Goal: Information Seeking & Learning: Learn about a topic

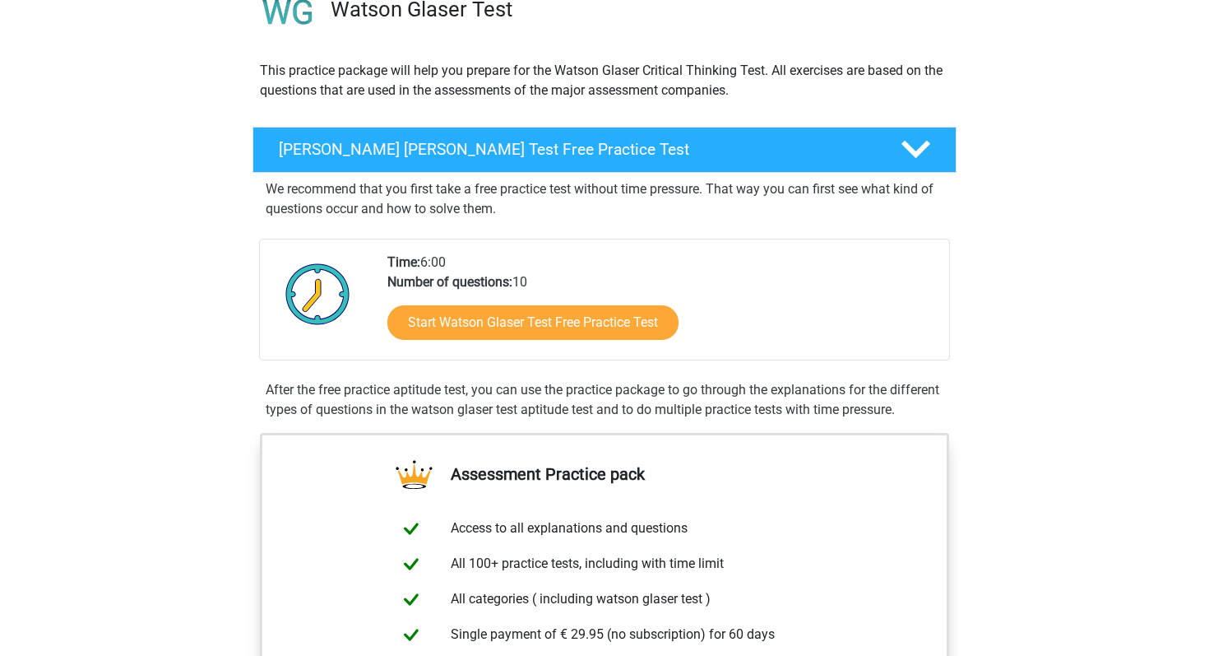
scroll to position [16, 0]
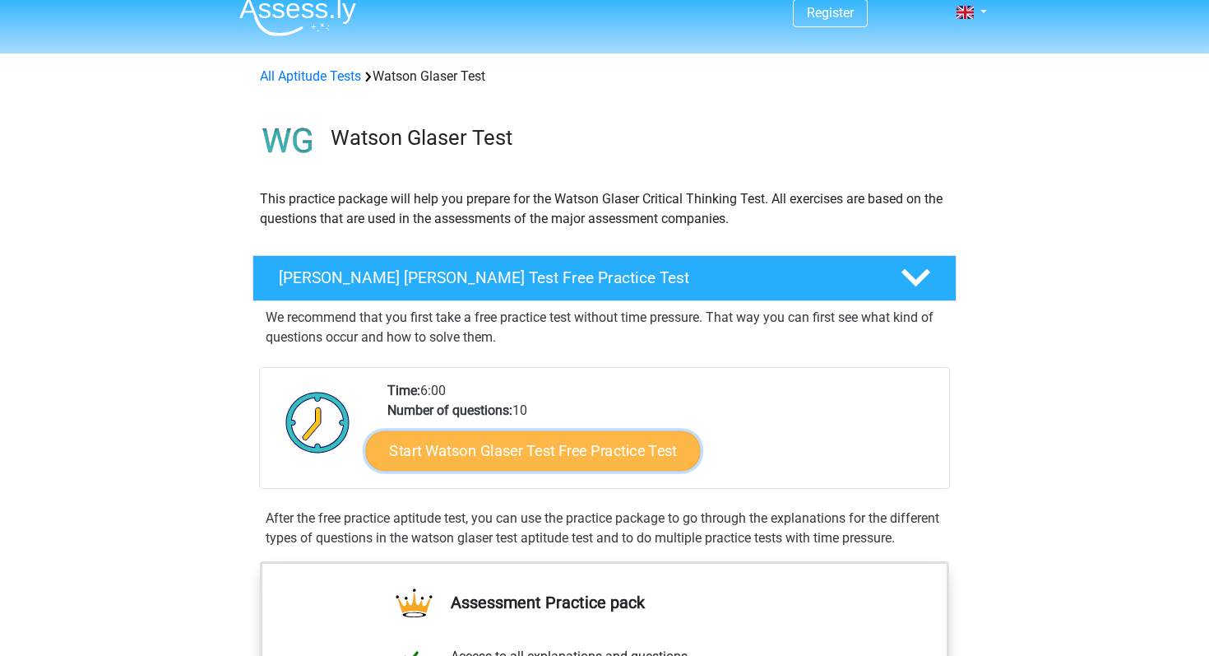
click at [413, 443] on link "Start Watson Glaser Test Free Practice Test" at bounding box center [533, 450] width 335 height 39
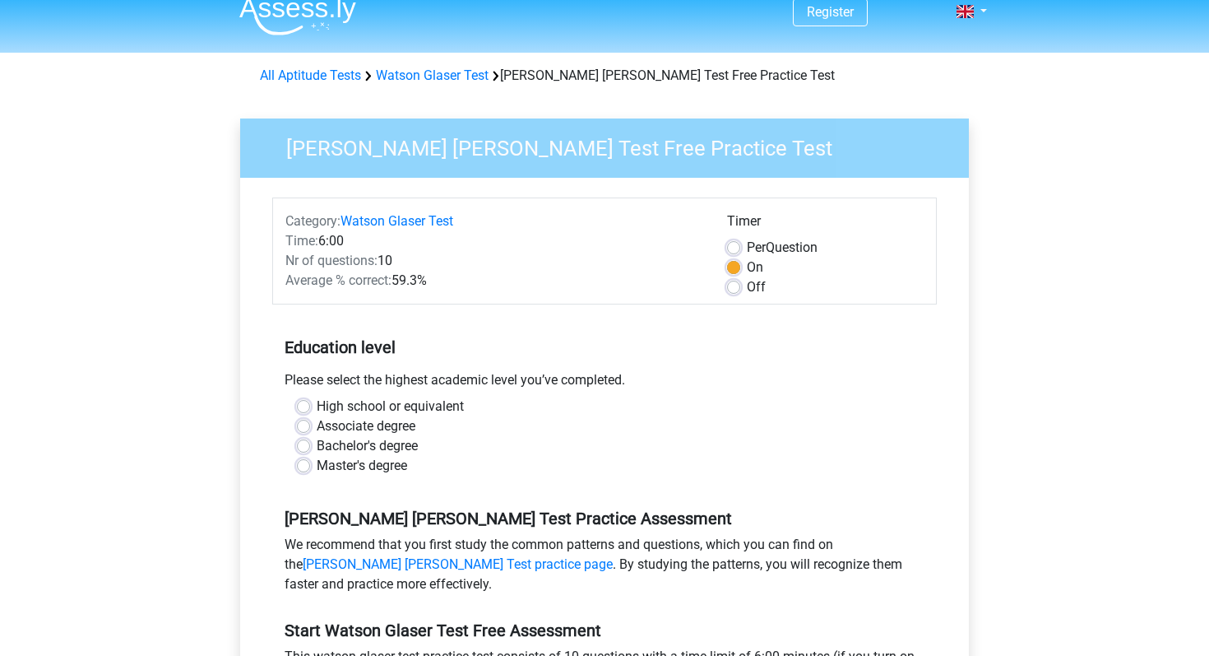
scroll to position [16, 0]
click at [403, 400] on label "High school or equivalent" at bounding box center [390, 407] width 147 height 20
click at [310, 400] on input "High school or equivalent" at bounding box center [303, 405] width 13 height 16
radio input "true"
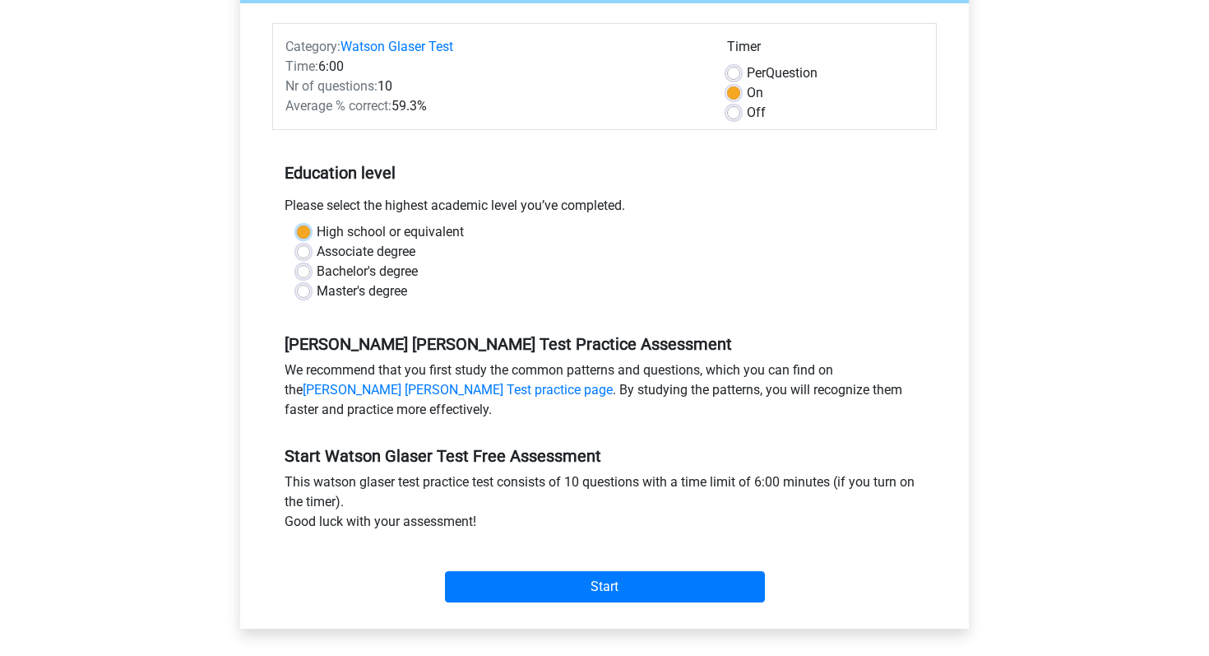
scroll to position [237, 0]
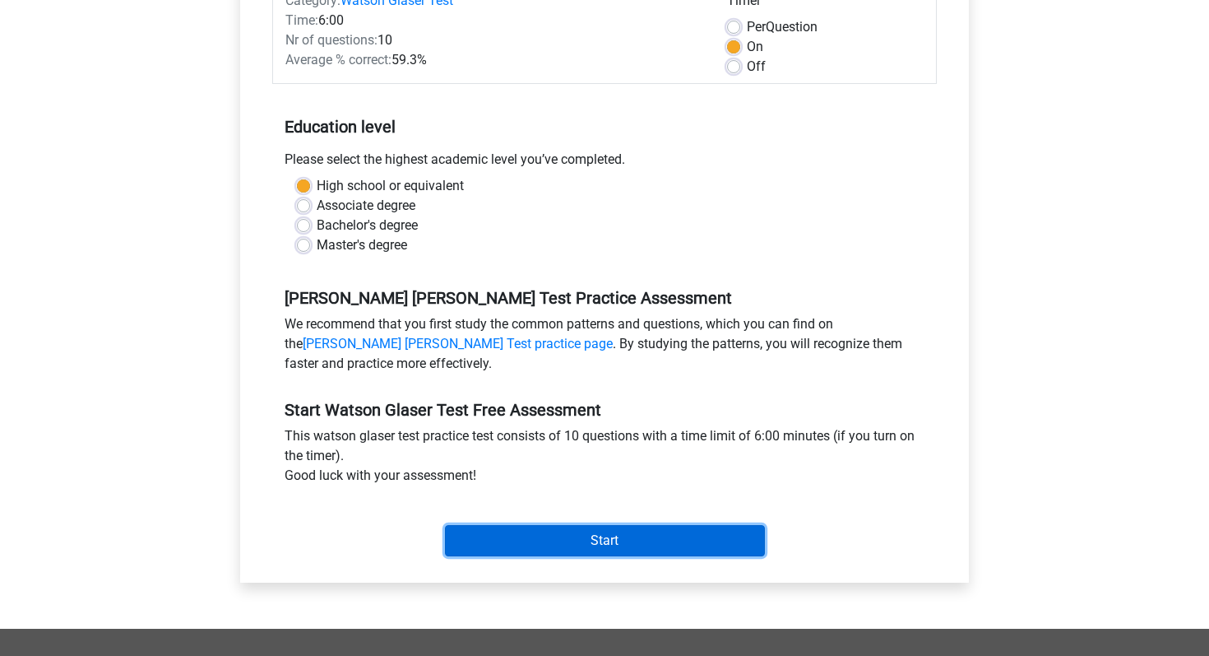
click at [511, 535] on input "Start" at bounding box center [605, 540] width 320 height 31
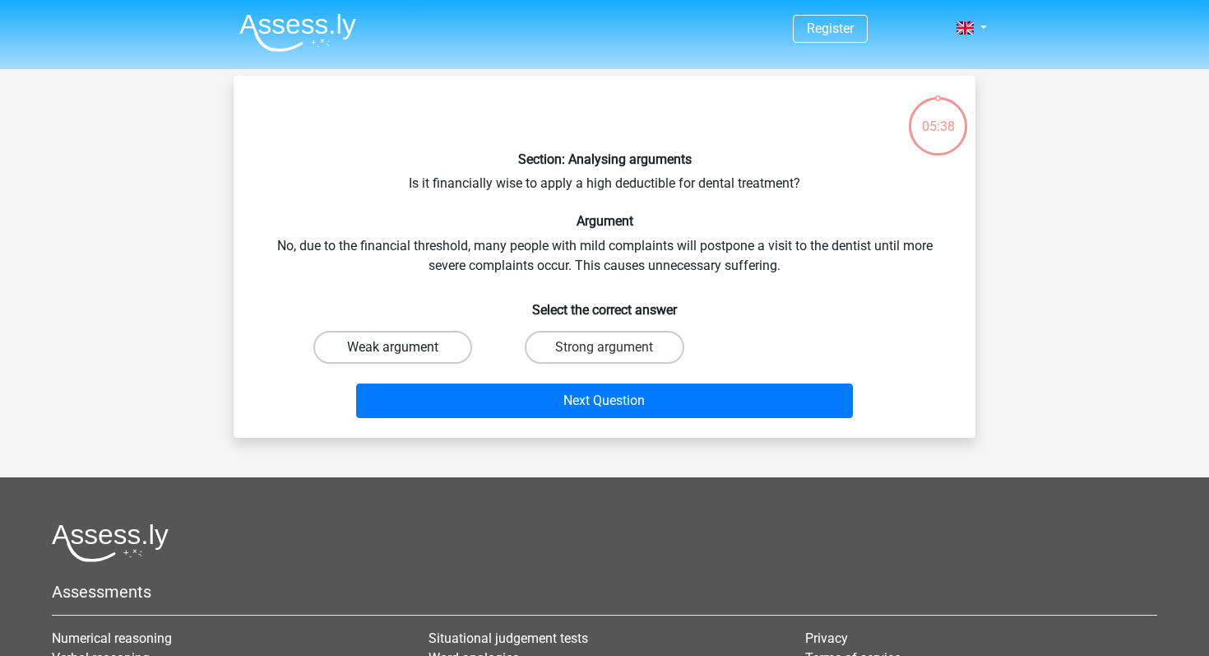
click at [369, 351] on label "Weak argument" at bounding box center [392, 347] width 159 height 33
click at [393, 351] on input "Weak argument" at bounding box center [398, 352] width 11 height 11
radio input "true"
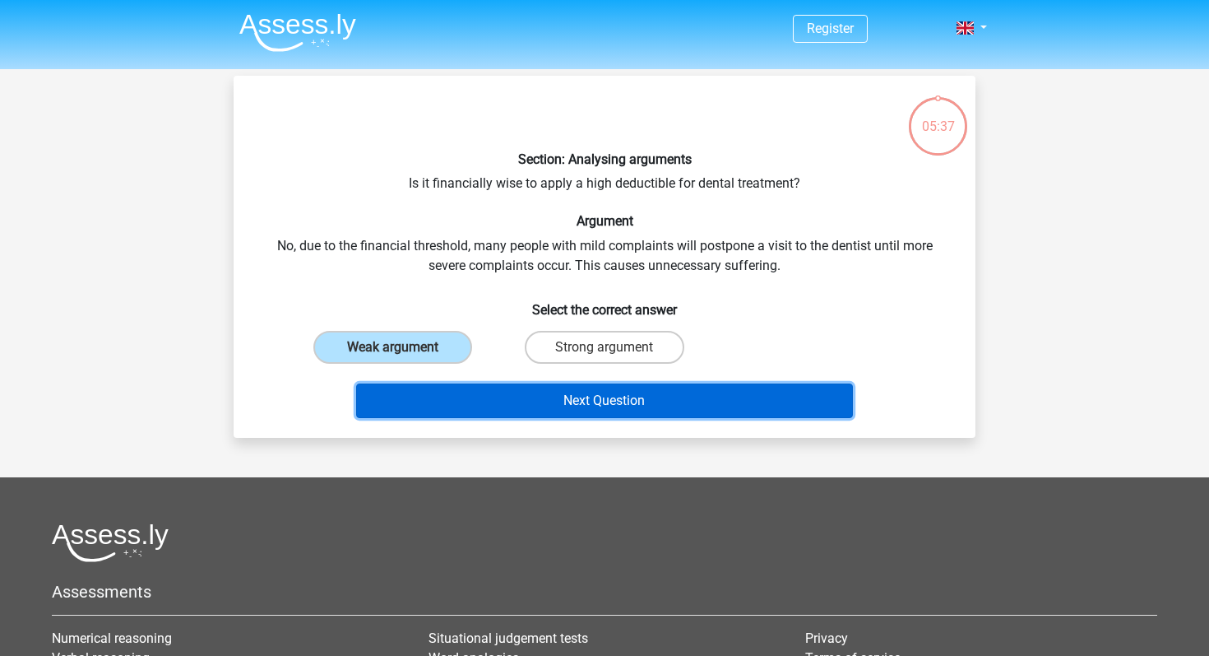
click at [412, 398] on button "Next Question" at bounding box center [605, 400] width 498 height 35
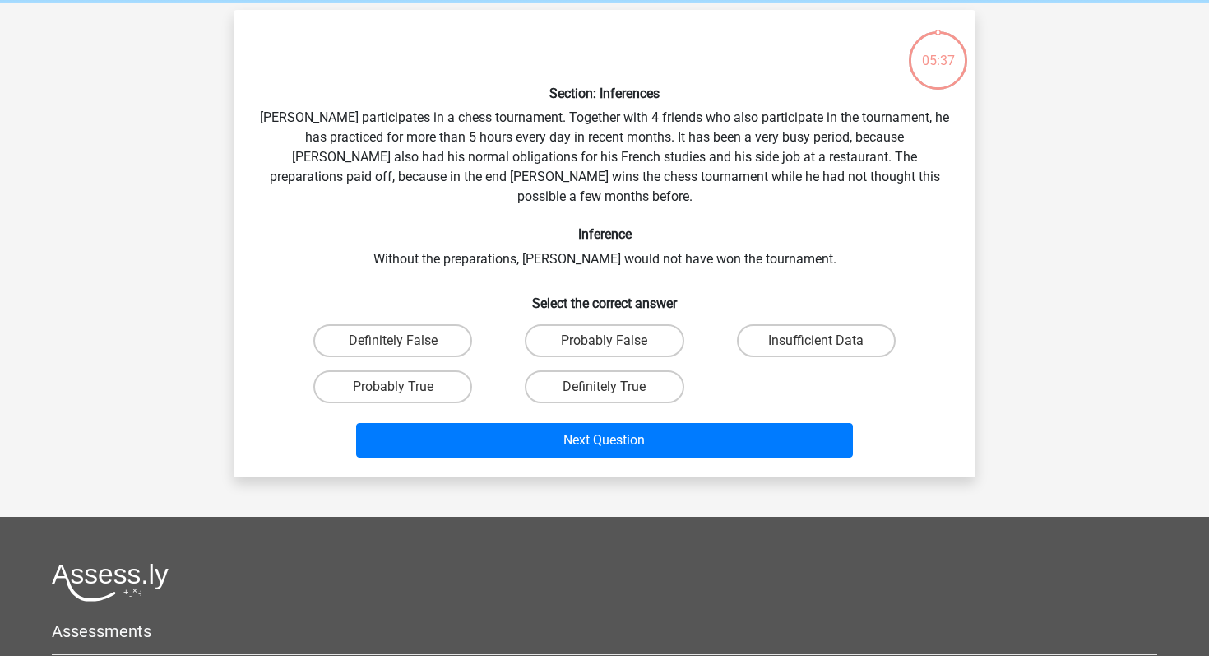
scroll to position [76, 0]
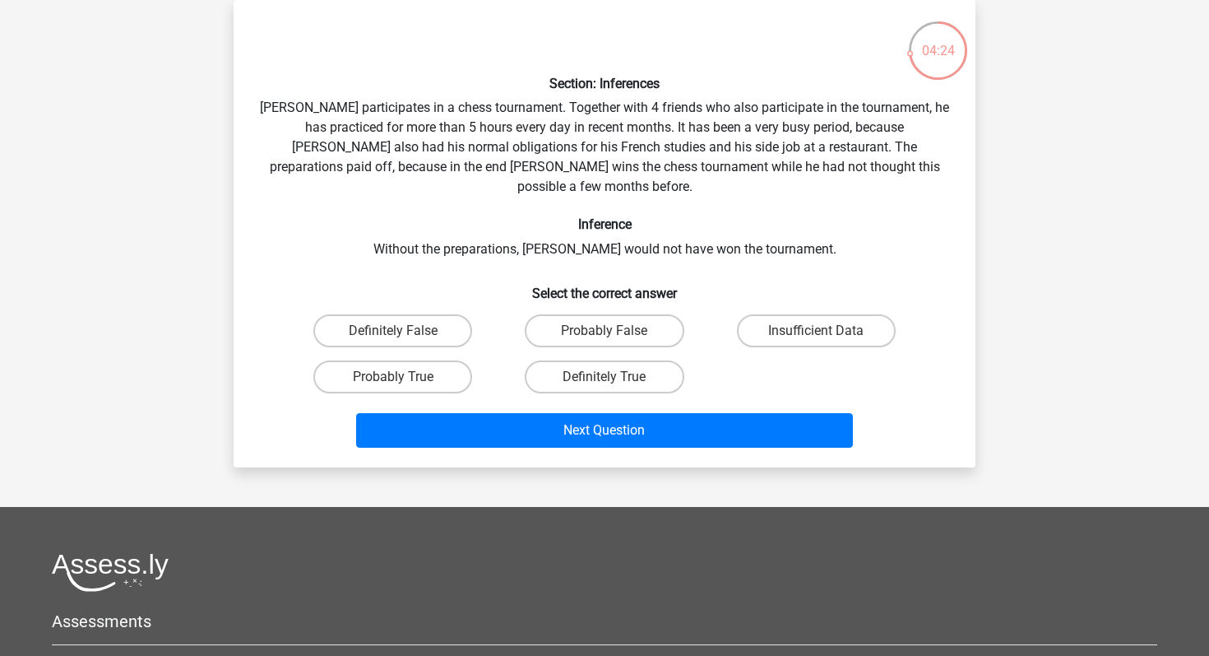
click at [402, 377] on input "Probably True" at bounding box center [398, 382] width 11 height 11
radio input "true"
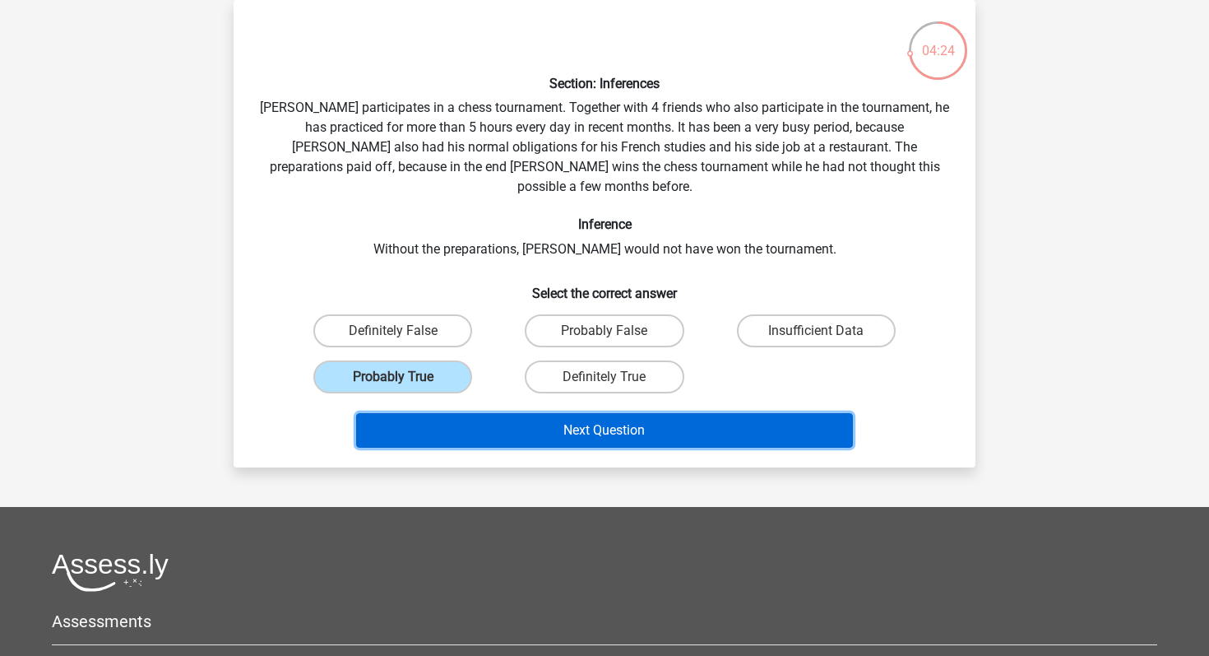
click at [453, 415] on button "Next Question" at bounding box center [605, 430] width 498 height 35
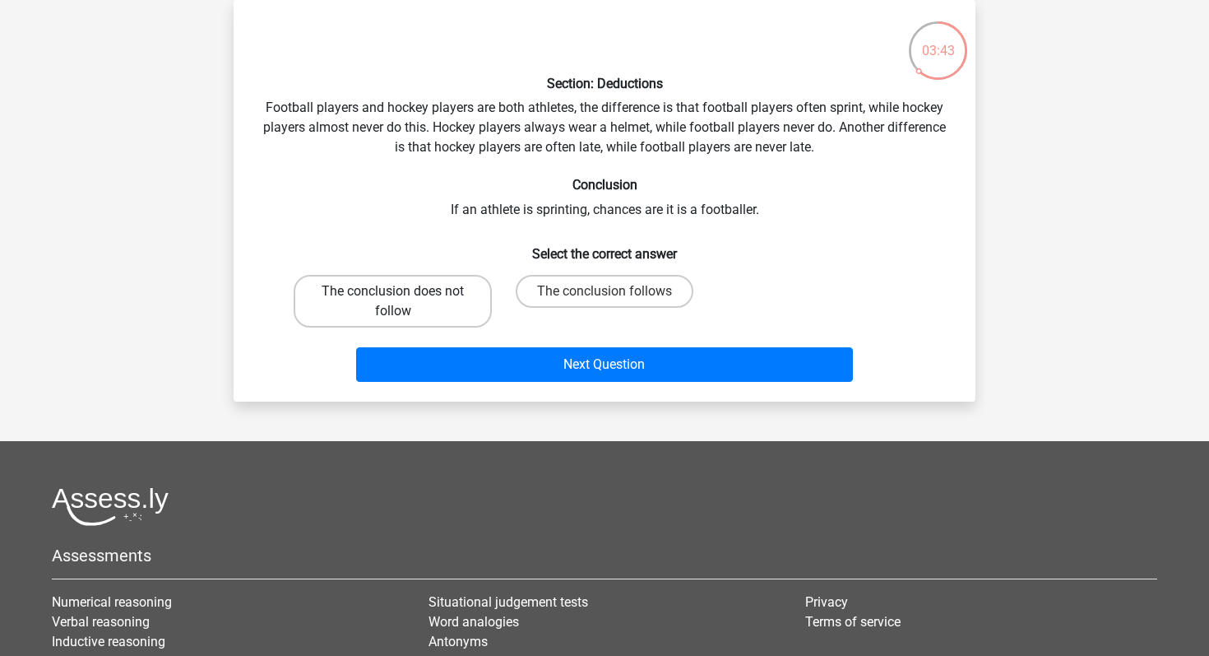
click at [418, 323] on label "The conclusion does not follow" at bounding box center [393, 301] width 198 height 53
click at [404, 302] on input "The conclusion does not follow" at bounding box center [398, 296] width 11 height 11
radio input "true"
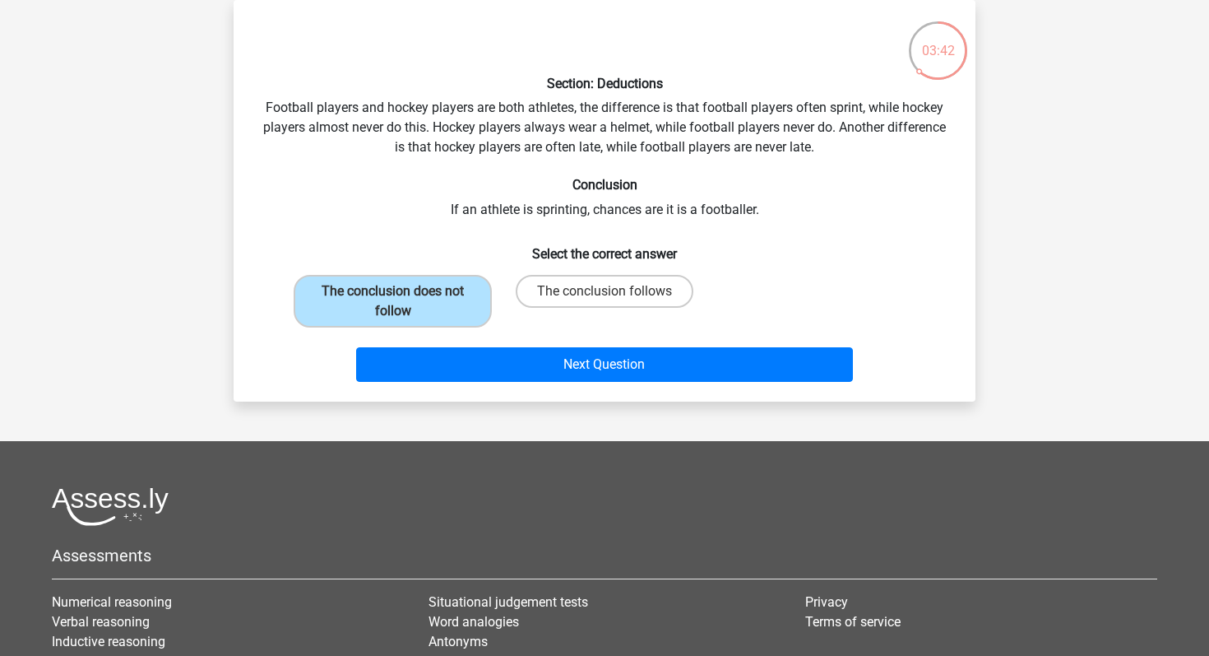
click at [453, 384] on div "Next Question" at bounding box center [604, 367] width 635 height 41
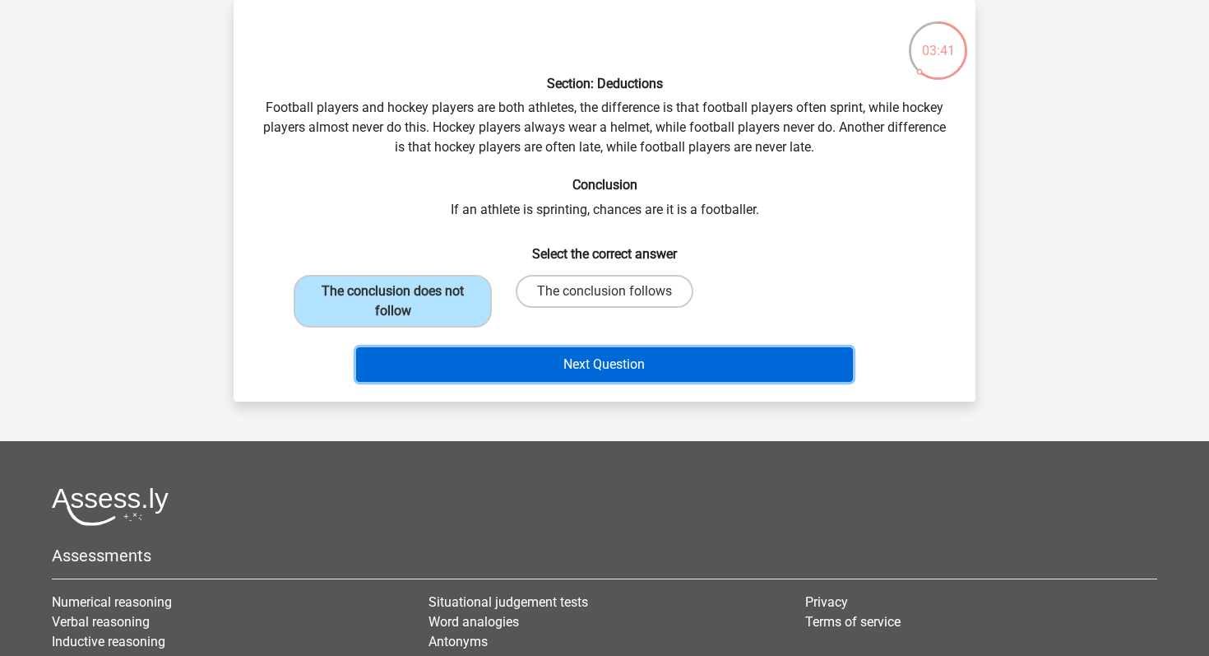
click at [456, 370] on button "Next Question" at bounding box center [605, 364] width 498 height 35
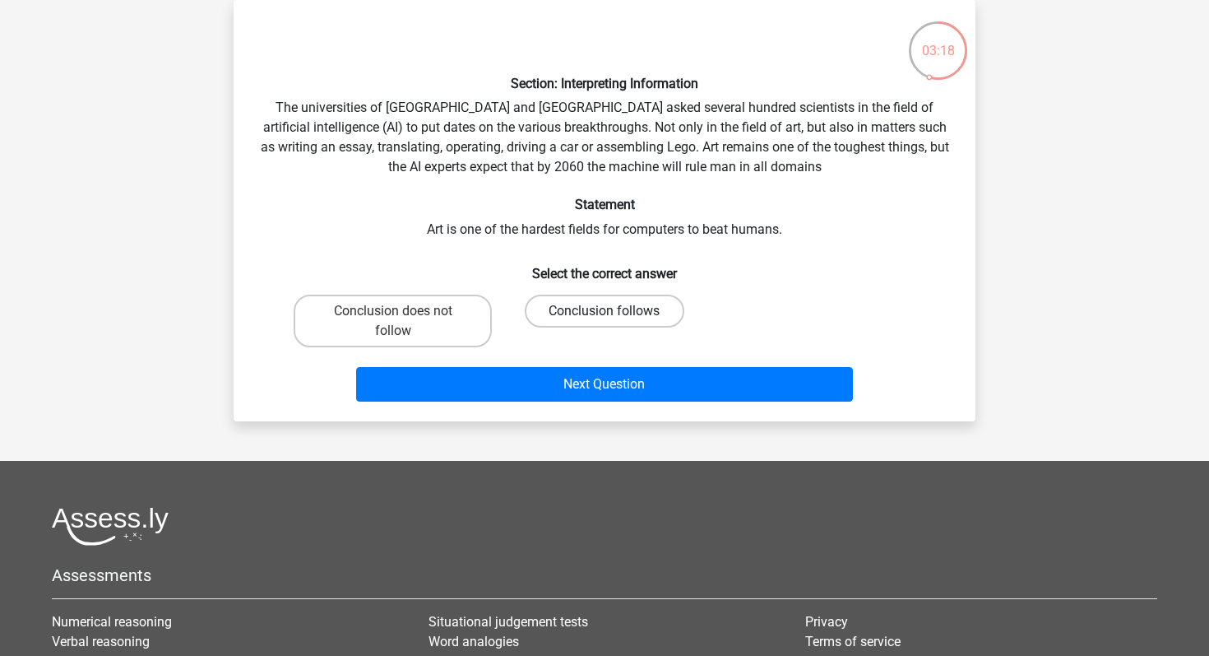
click at [591, 308] on label "Conclusion follows" at bounding box center [604, 311] width 159 height 33
click at [605, 311] on input "Conclusion follows" at bounding box center [610, 316] width 11 height 11
radio input "true"
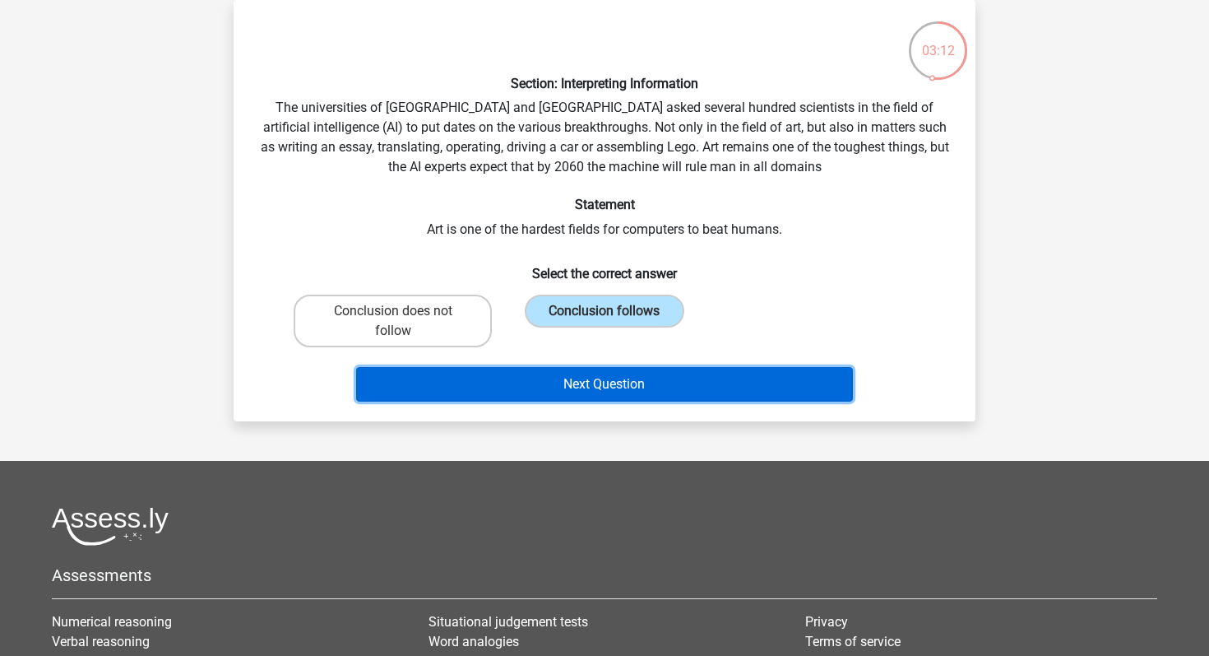
click at [606, 388] on button "Next Question" at bounding box center [605, 384] width 498 height 35
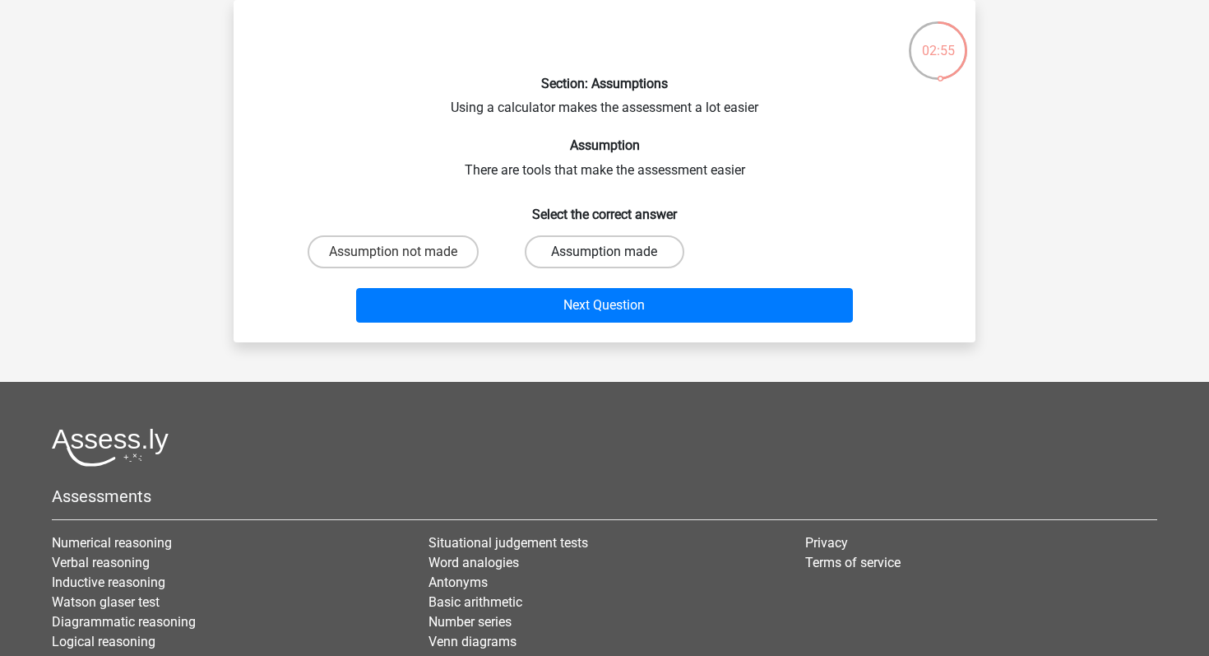
click at [577, 259] on label "Assumption made" at bounding box center [604, 251] width 159 height 33
click at [605, 259] on input "Assumption made" at bounding box center [610, 257] width 11 height 11
radio input "true"
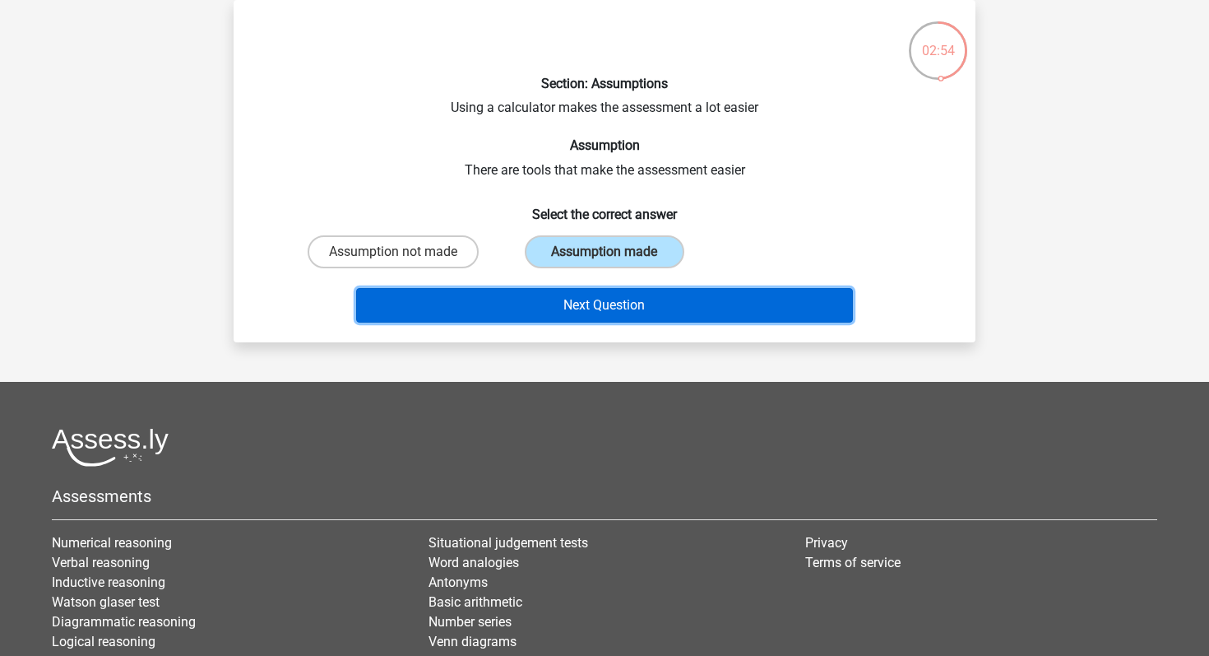
click at [587, 294] on button "Next Question" at bounding box center [605, 305] width 498 height 35
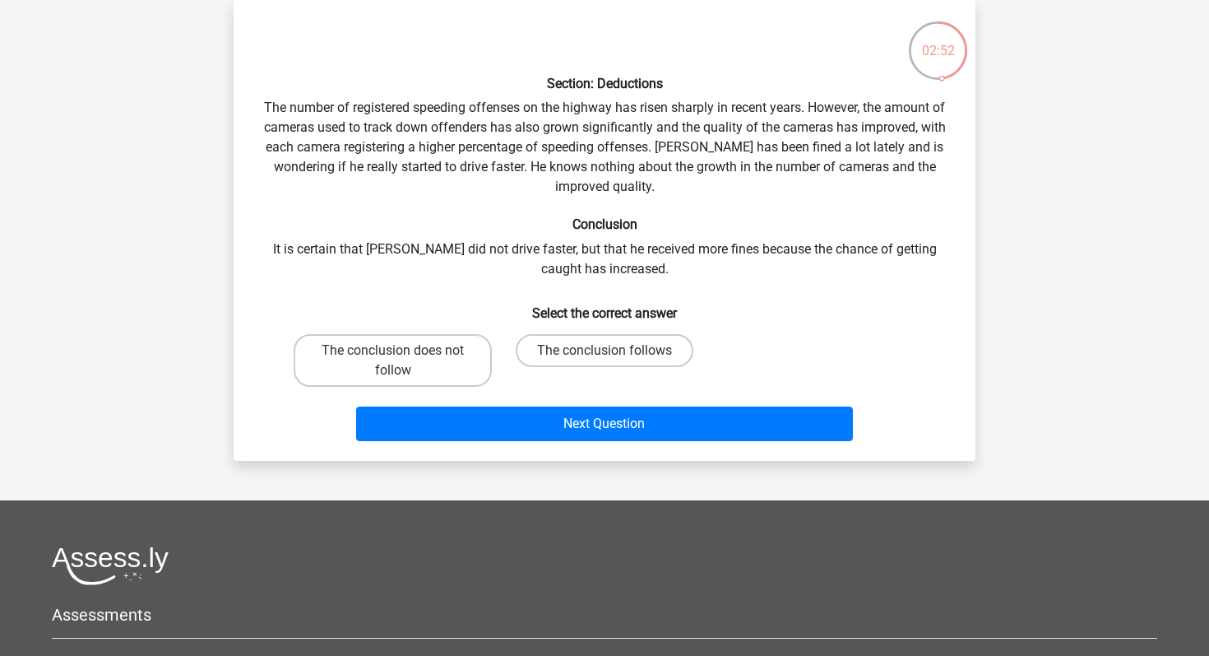
scroll to position [0, 0]
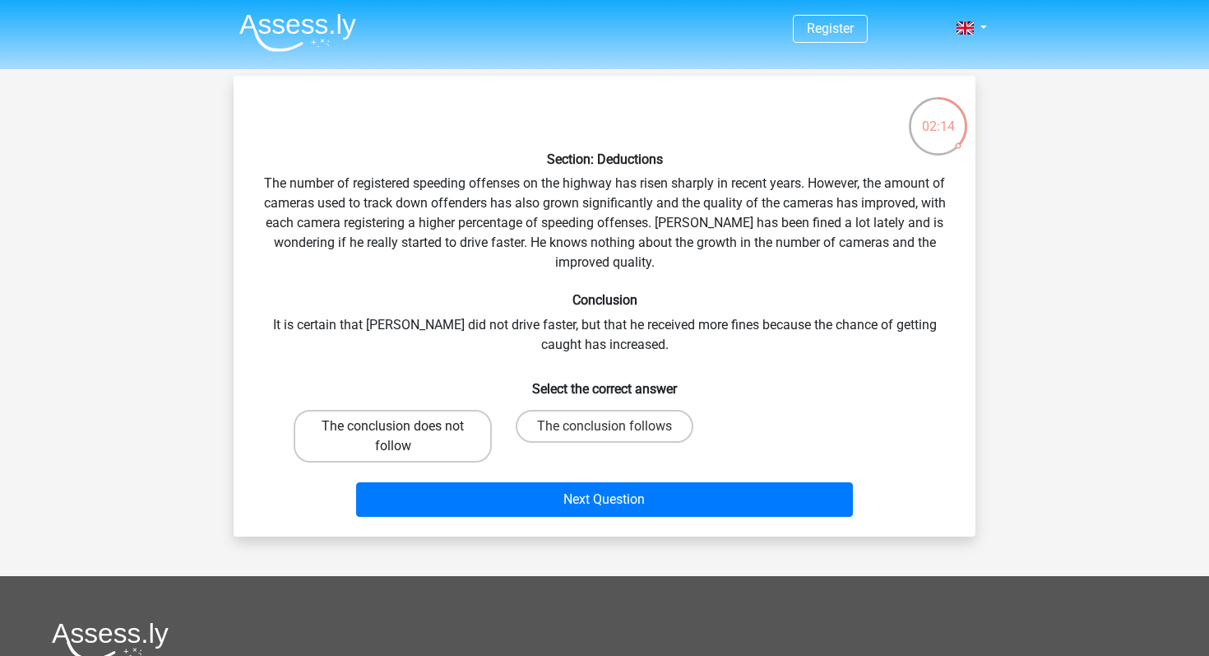
click at [425, 419] on label "The conclusion does not follow" at bounding box center [393, 436] width 198 height 53
click at [404, 426] on input "The conclusion does not follow" at bounding box center [398, 431] width 11 height 11
radio input "true"
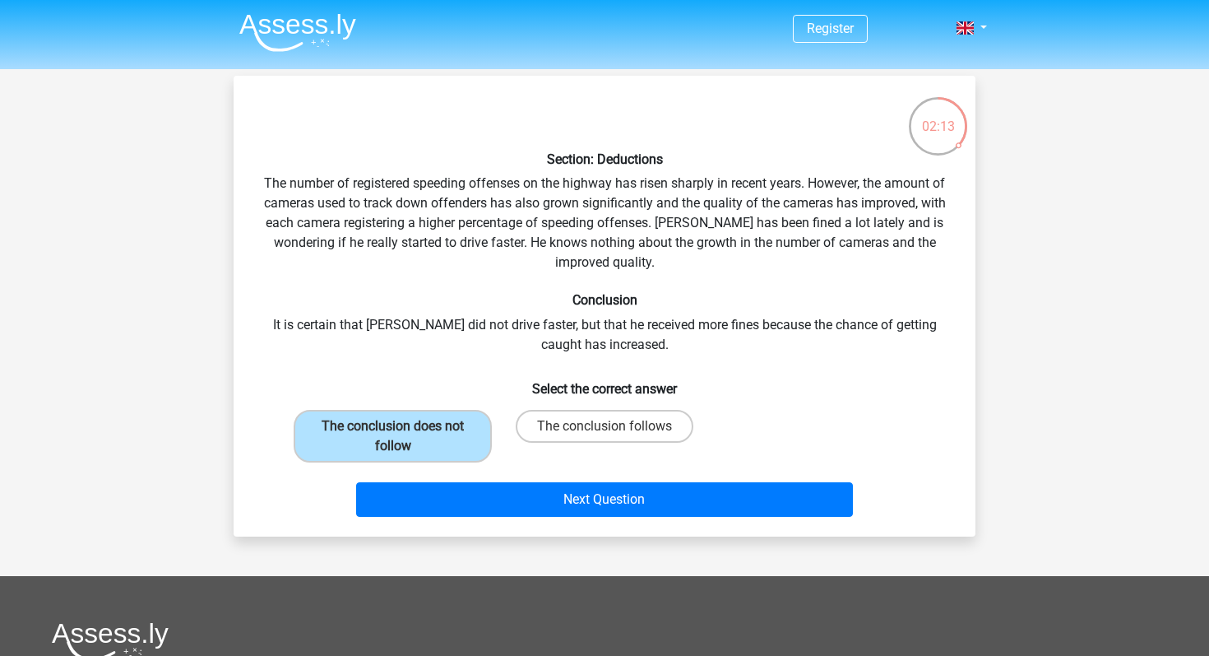
click at [504, 480] on div "Next Question" at bounding box center [604, 496] width 689 height 54
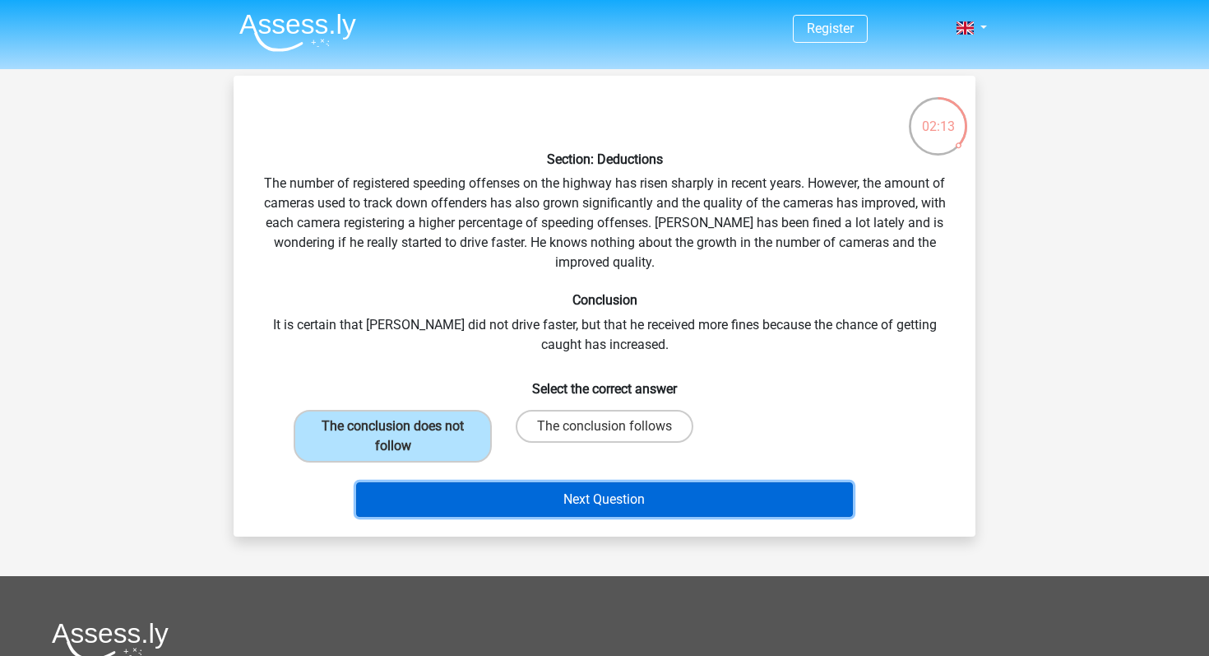
click at [513, 489] on button "Next Question" at bounding box center [605, 499] width 498 height 35
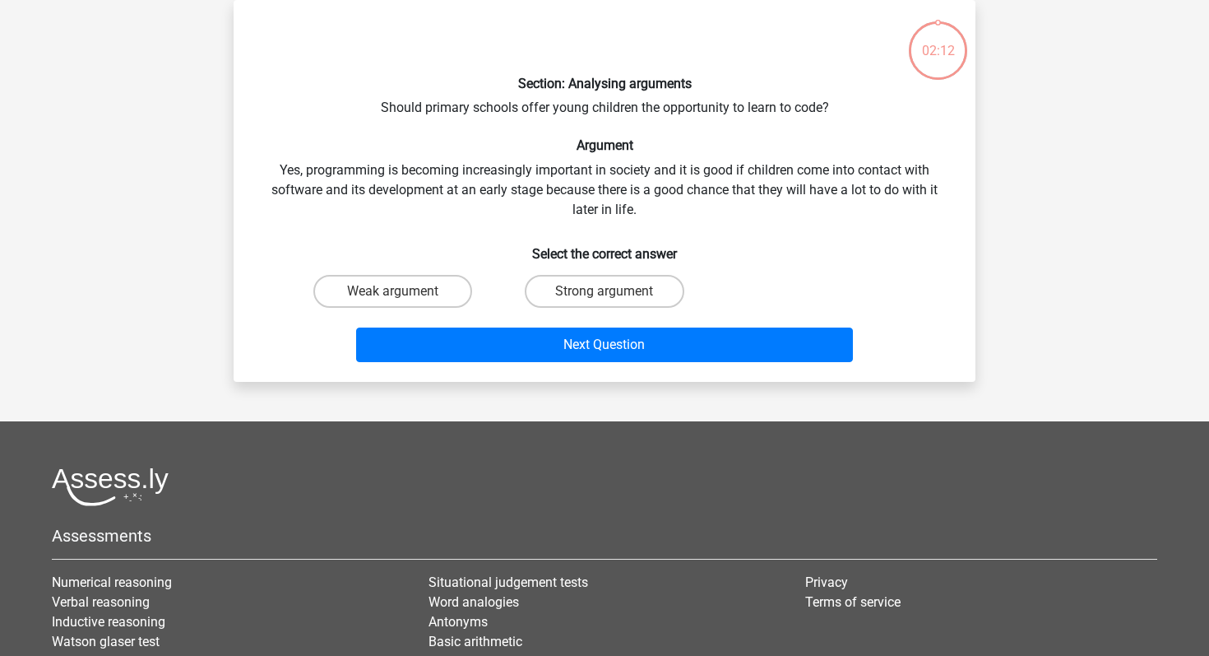
scroll to position [32, 0]
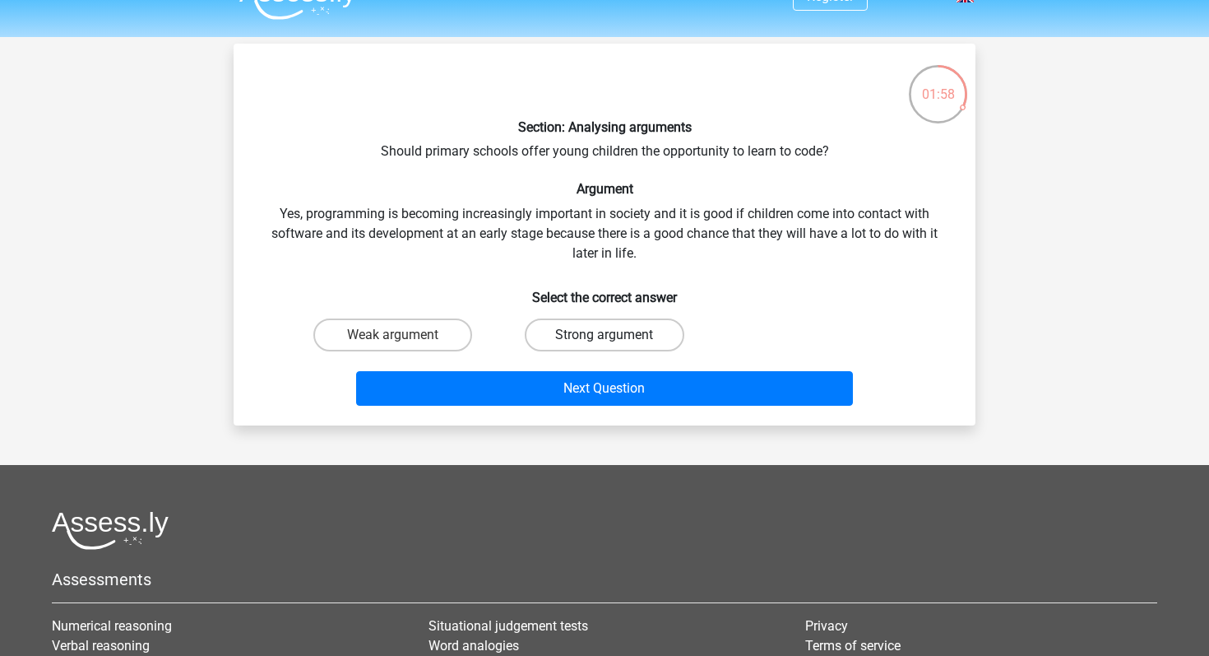
click at [585, 346] on label "Strong argument" at bounding box center [604, 334] width 159 height 33
click at [605, 346] on input "Strong argument" at bounding box center [610, 340] width 11 height 11
radio input "true"
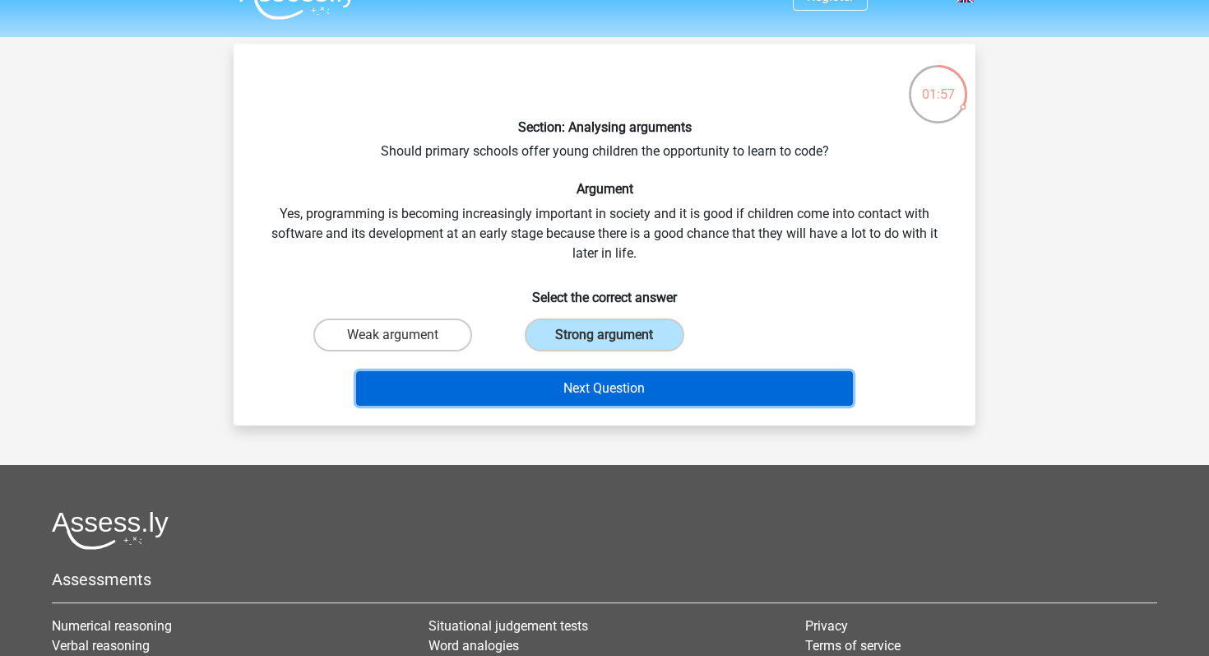
click at [581, 393] on button "Next Question" at bounding box center [605, 388] width 498 height 35
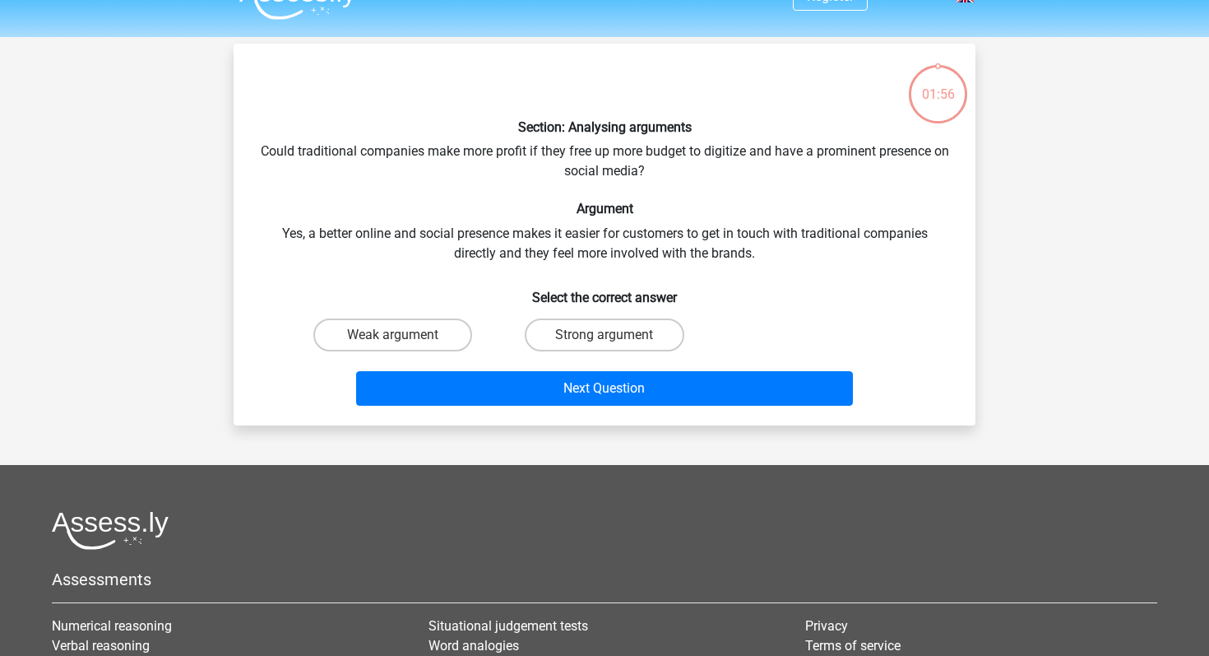
scroll to position [76, 0]
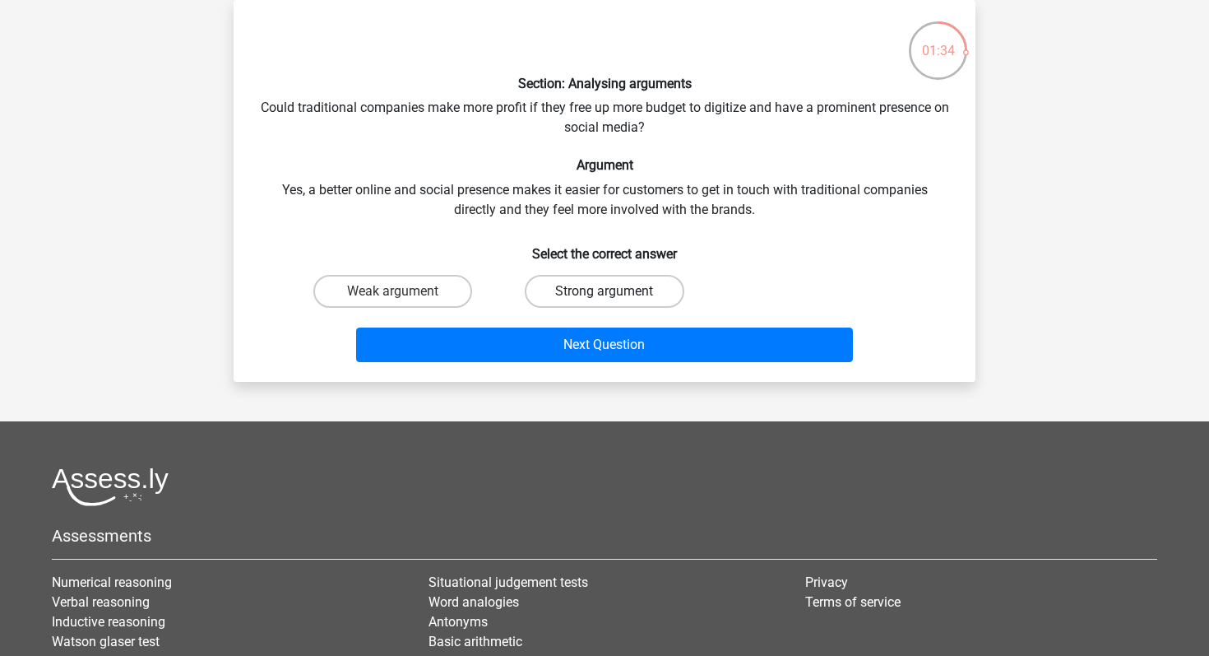
click at [600, 283] on label "Strong argument" at bounding box center [604, 291] width 159 height 33
click at [605, 291] on input "Strong argument" at bounding box center [610, 296] width 11 height 11
radio input "true"
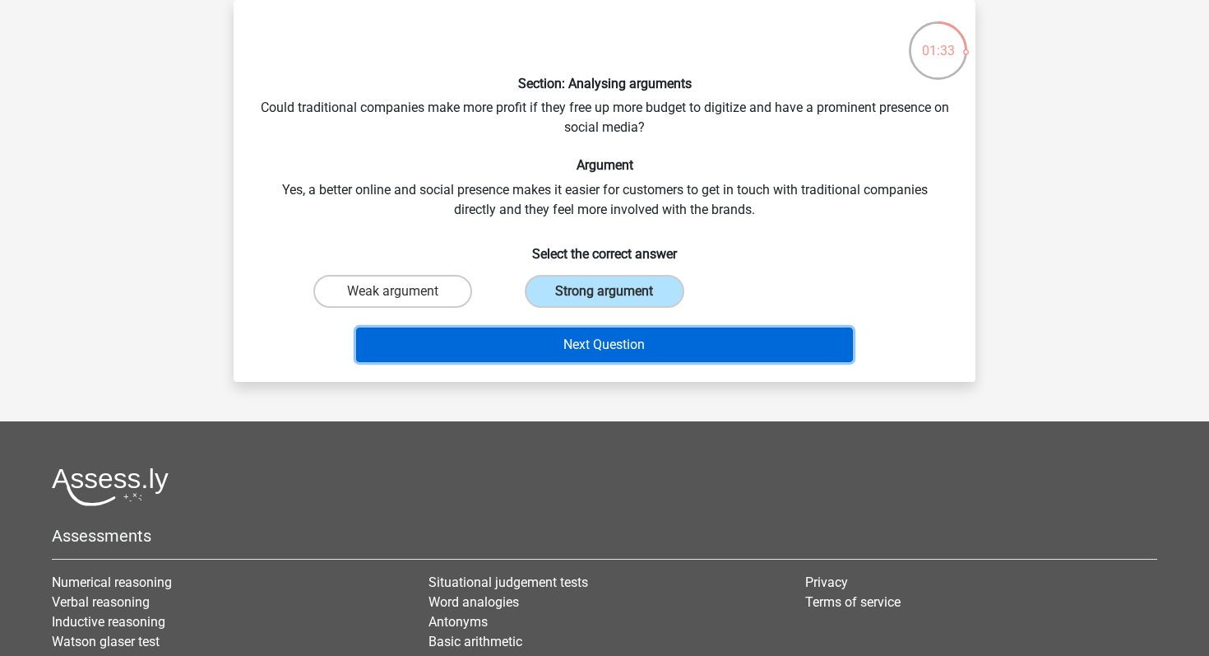
click at [610, 334] on button "Next Question" at bounding box center [605, 344] width 498 height 35
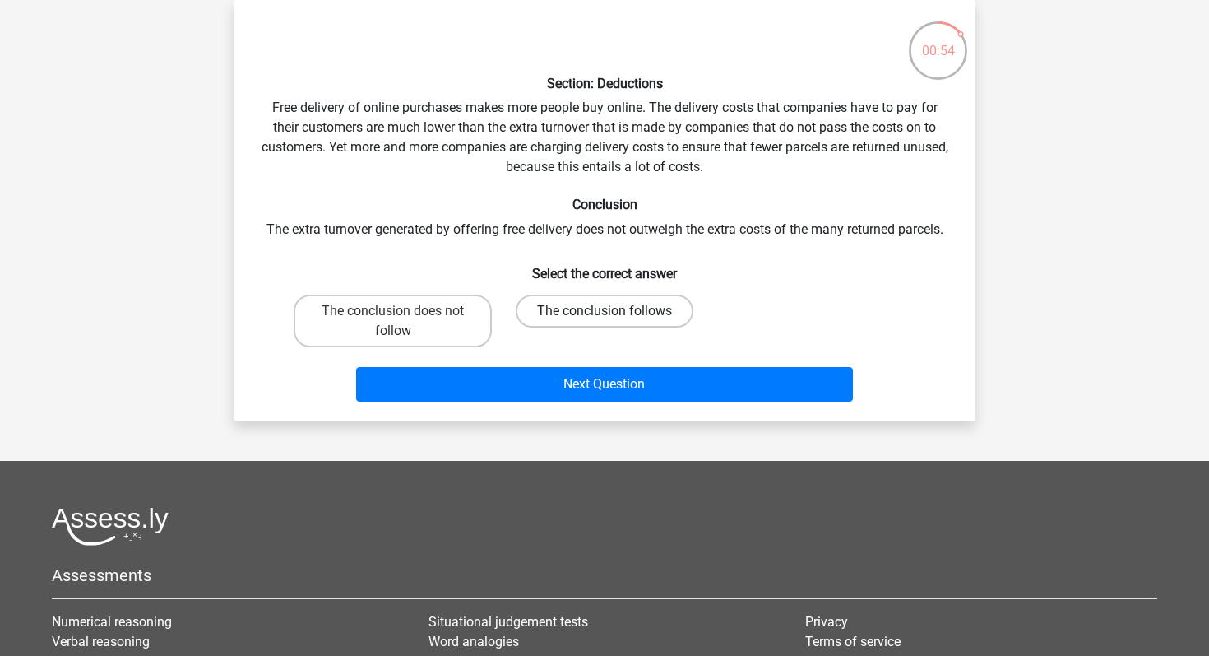
click at [555, 299] on label "The conclusion follows" at bounding box center [605, 311] width 178 height 33
click at [605, 311] on input "The conclusion follows" at bounding box center [610, 316] width 11 height 11
radio input "true"
click at [555, 299] on label "The conclusion follows" at bounding box center [605, 311] width 178 height 33
click at [605, 311] on input "The conclusion follows" at bounding box center [610, 316] width 11 height 11
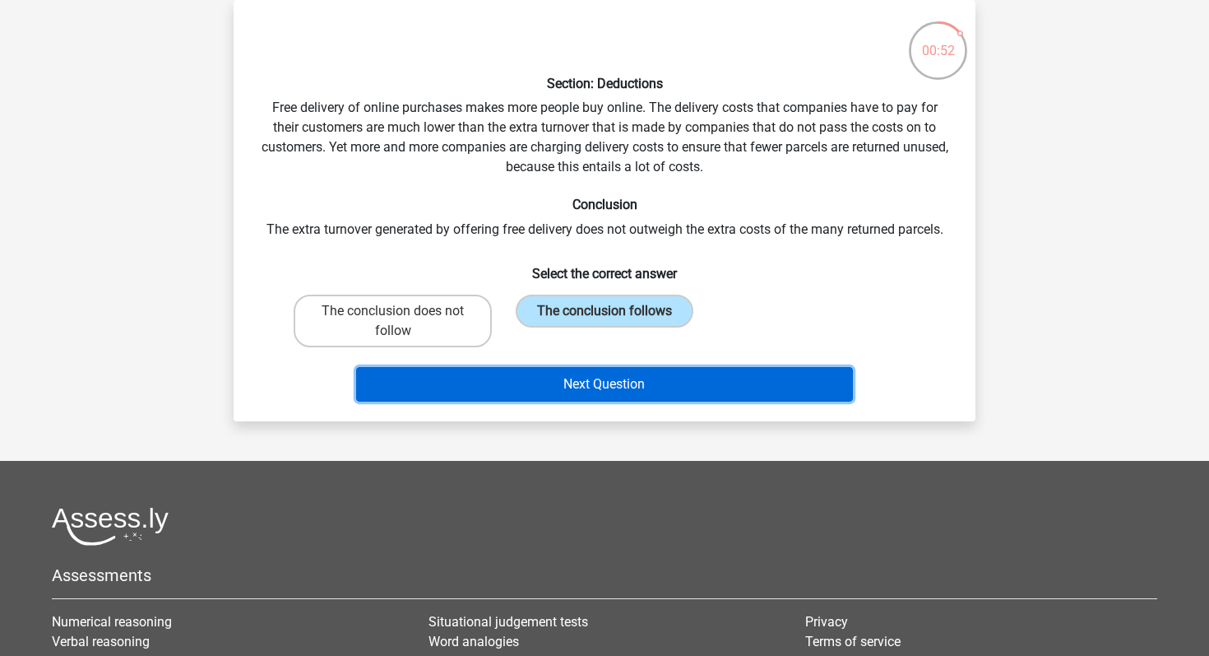
click at [588, 382] on button "Next Question" at bounding box center [605, 384] width 498 height 35
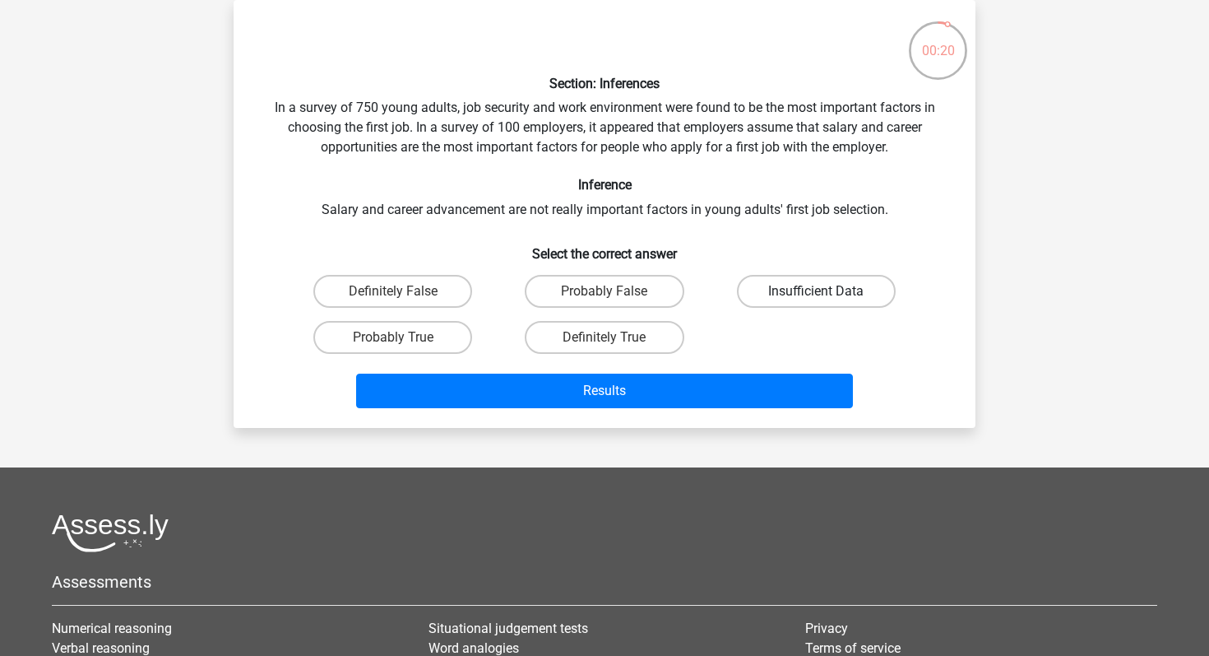
click at [754, 304] on label "Insufficient Data" at bounding box center [816, 291] width 159 height 33
click at [816, 302] on input "Insufficient Data" at bounding box center [821, 296] width 11 height 11
radio input "true"
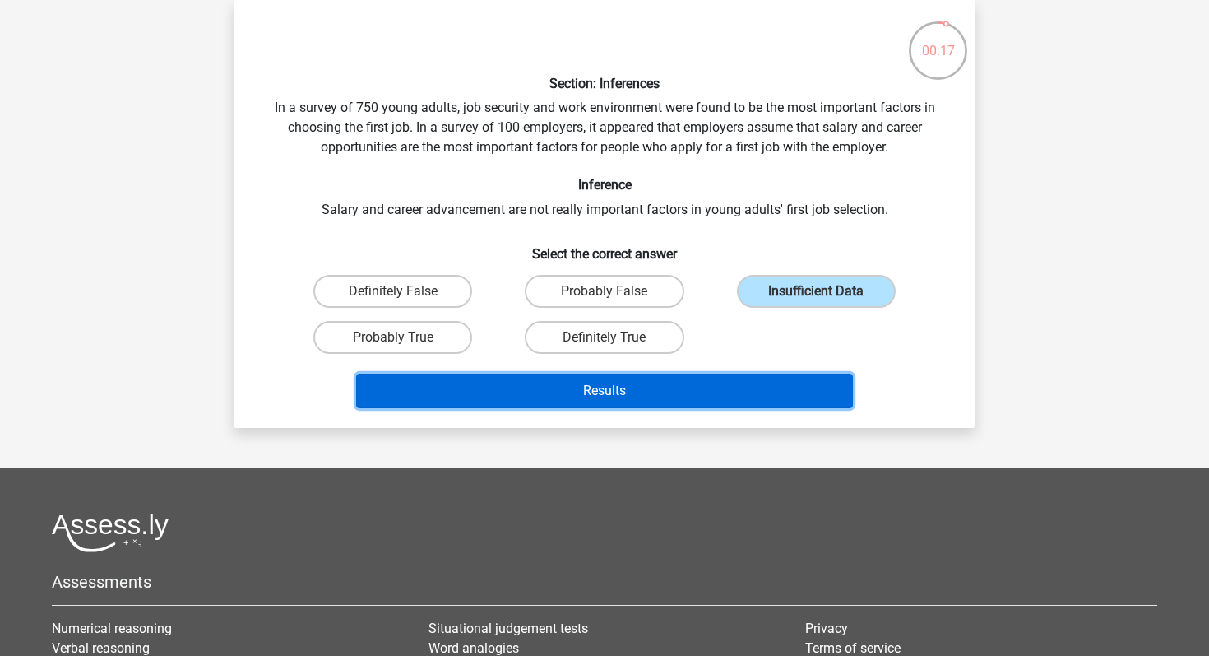
click at [778, 396] on button "Results" at bounding box center [605, 391] width 498 height 35
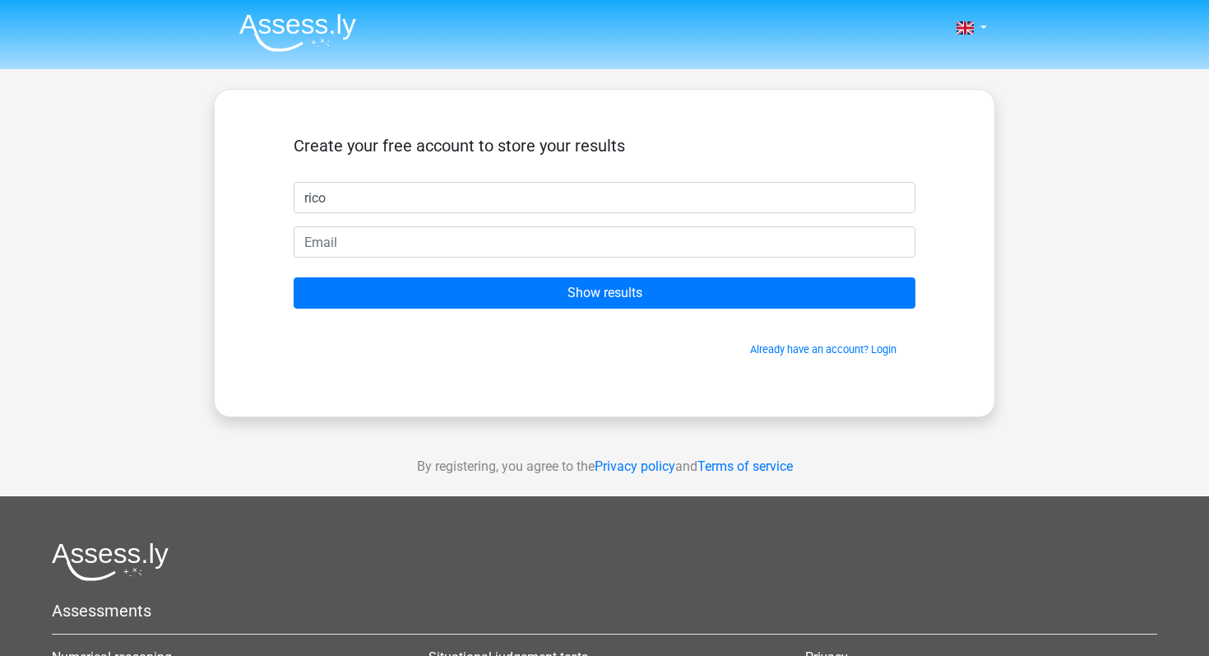
type input "rico"
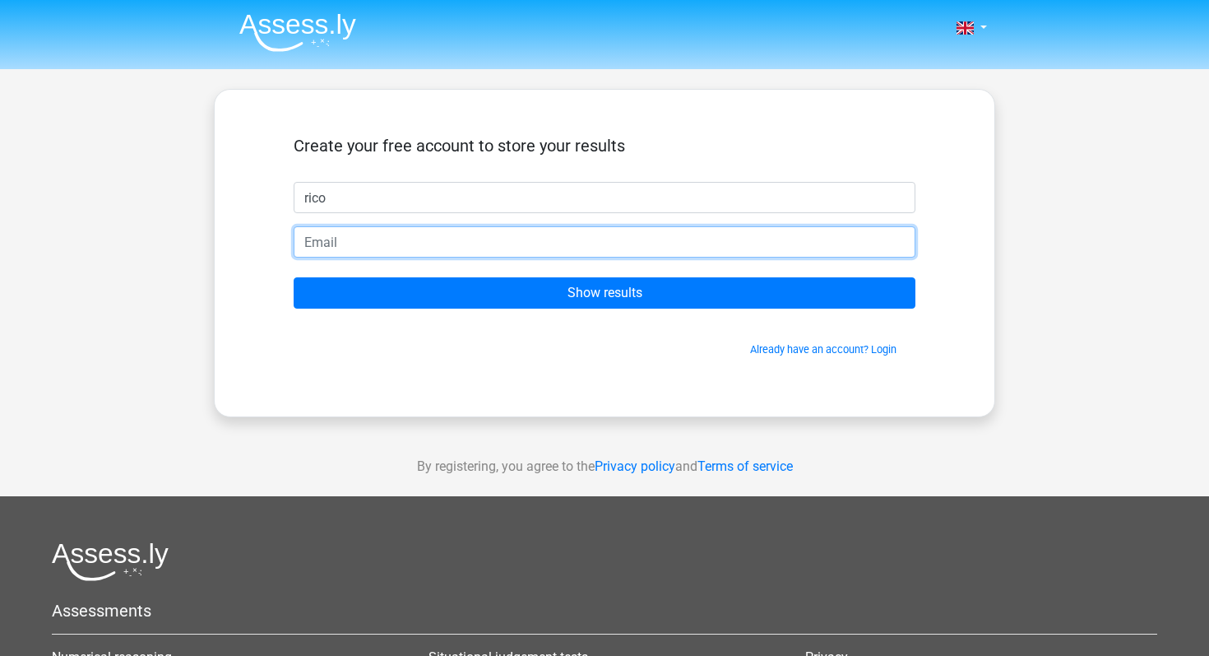
click at [402, 230] on input "email" at bounding box center [605, 241] width 622 height 31
paste input "[EMAIL_ADDRESS][DOMAIN_NAME]"
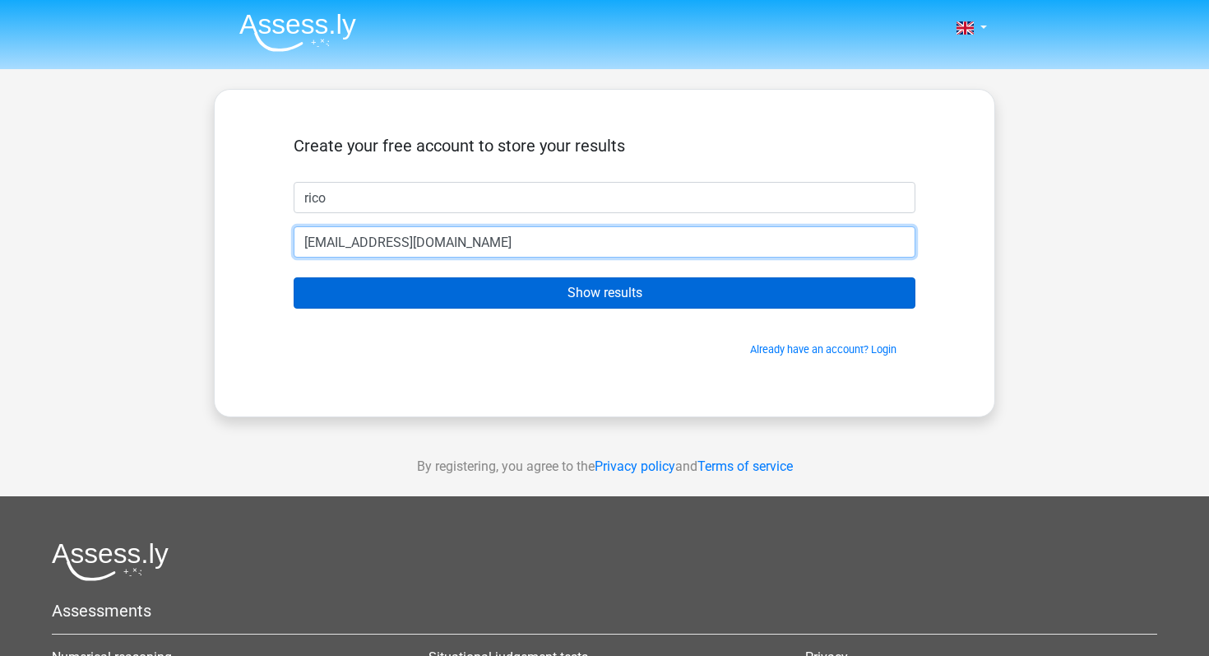
type input "[EMAIL_ADDRESS][DOMAIN_NAME]"
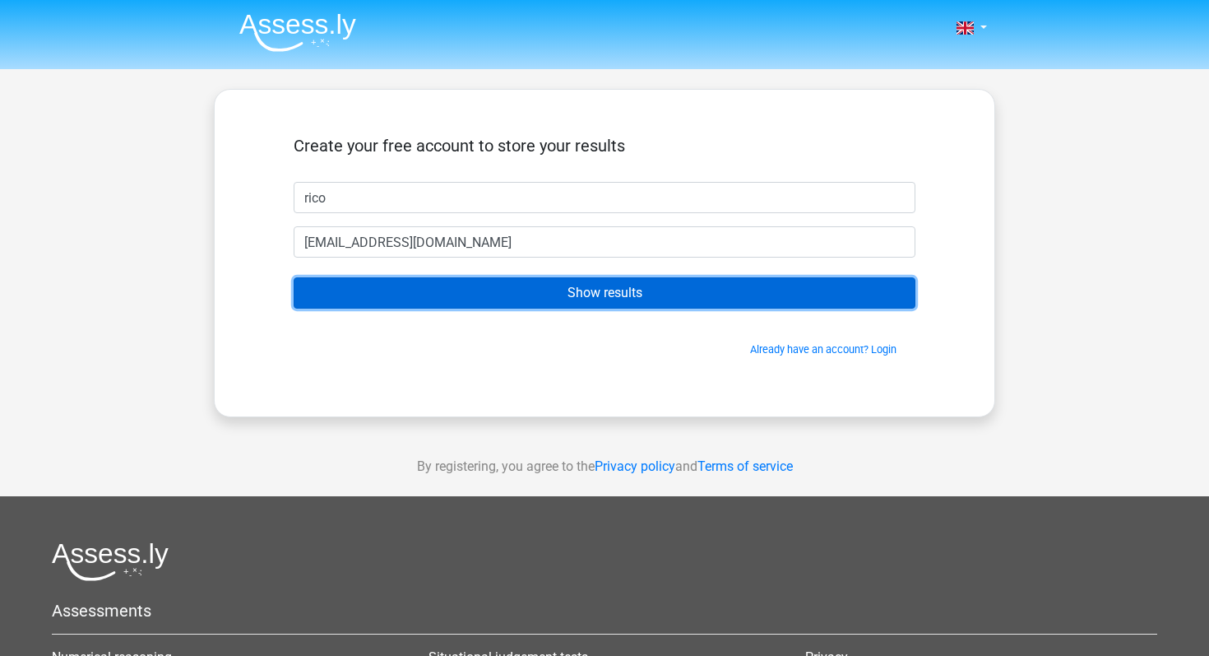
click at [620, 279] on input "Show results" at bounding box center [605, 292] width 622 height 31
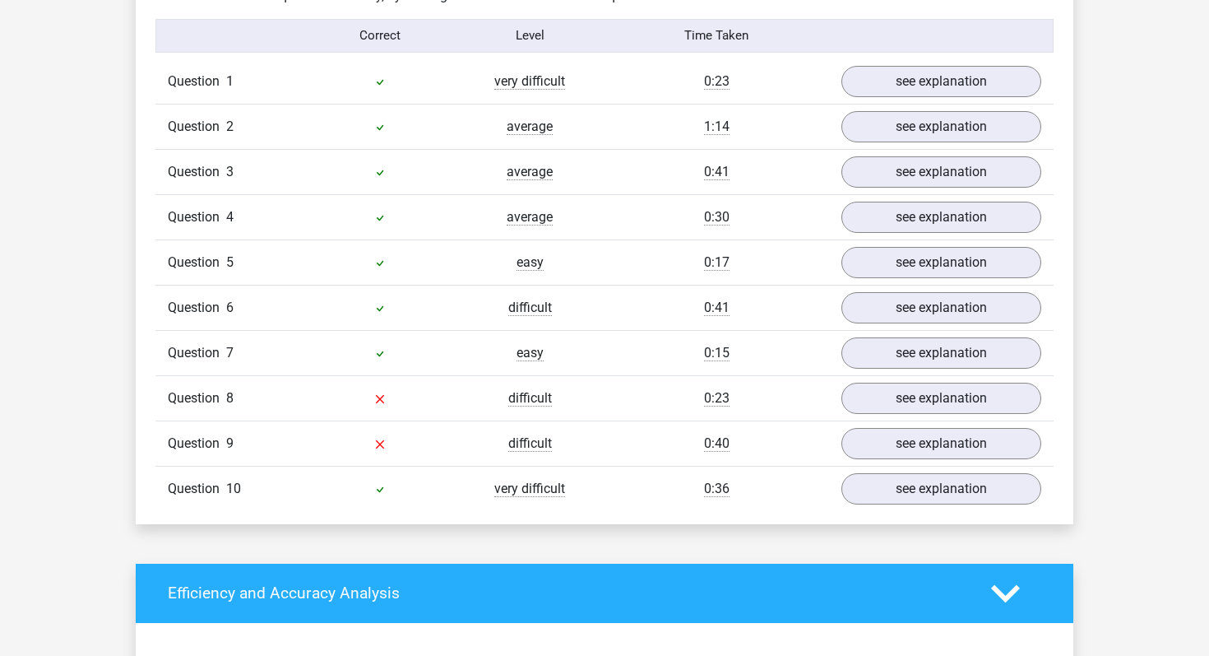
scroll to position [1295, 0]
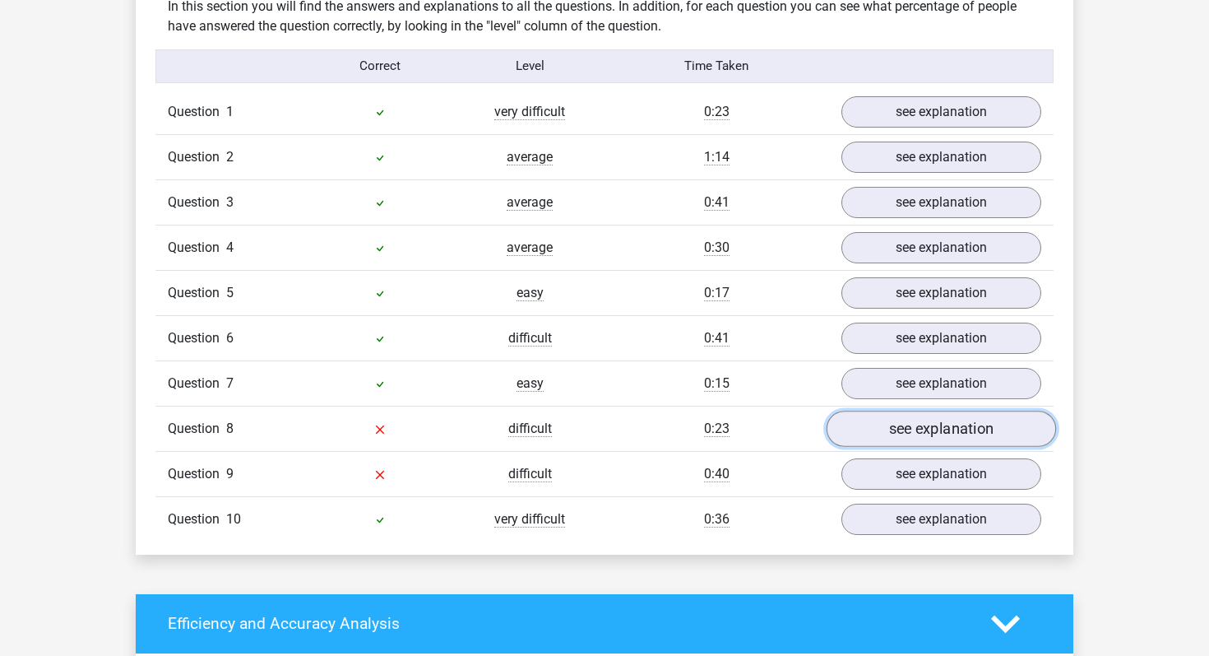
click at [877, 422] on link "see explanation" at bounding box center [942, 429] width 230 height 36
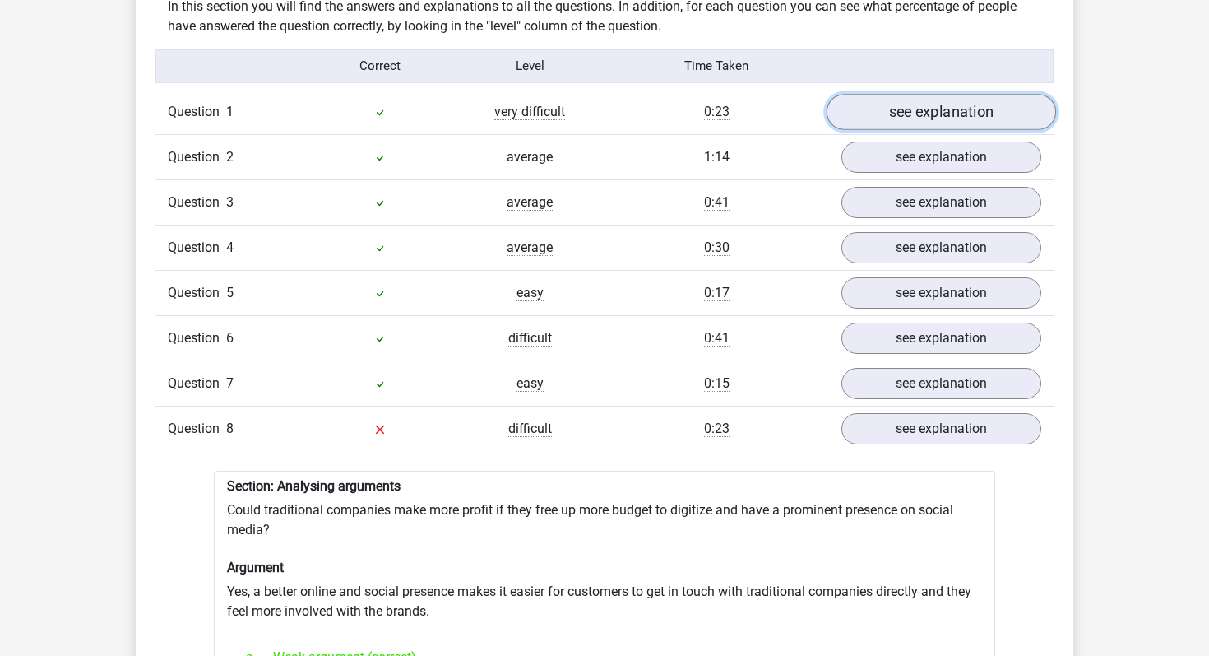
click at [887, 128] on link "see explanation" at bounding box center [942, 112] width 230 height 36
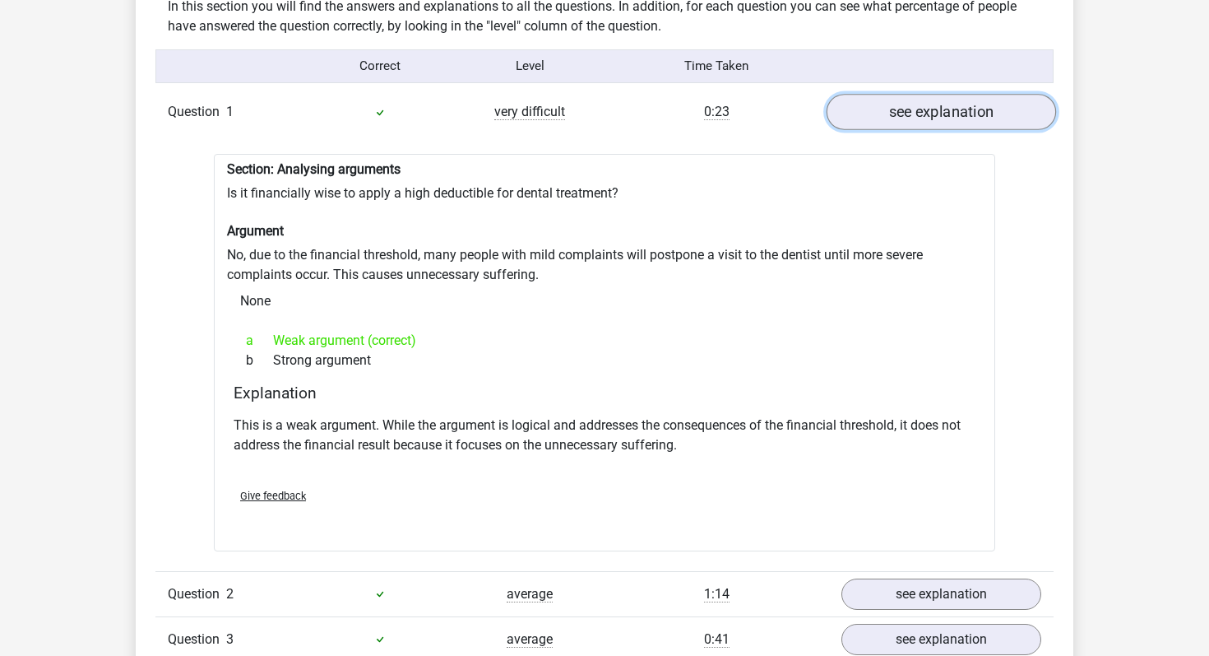
click at [887, 128] on link "see explanation" at bounding box center [942, 112] width 230 height 36
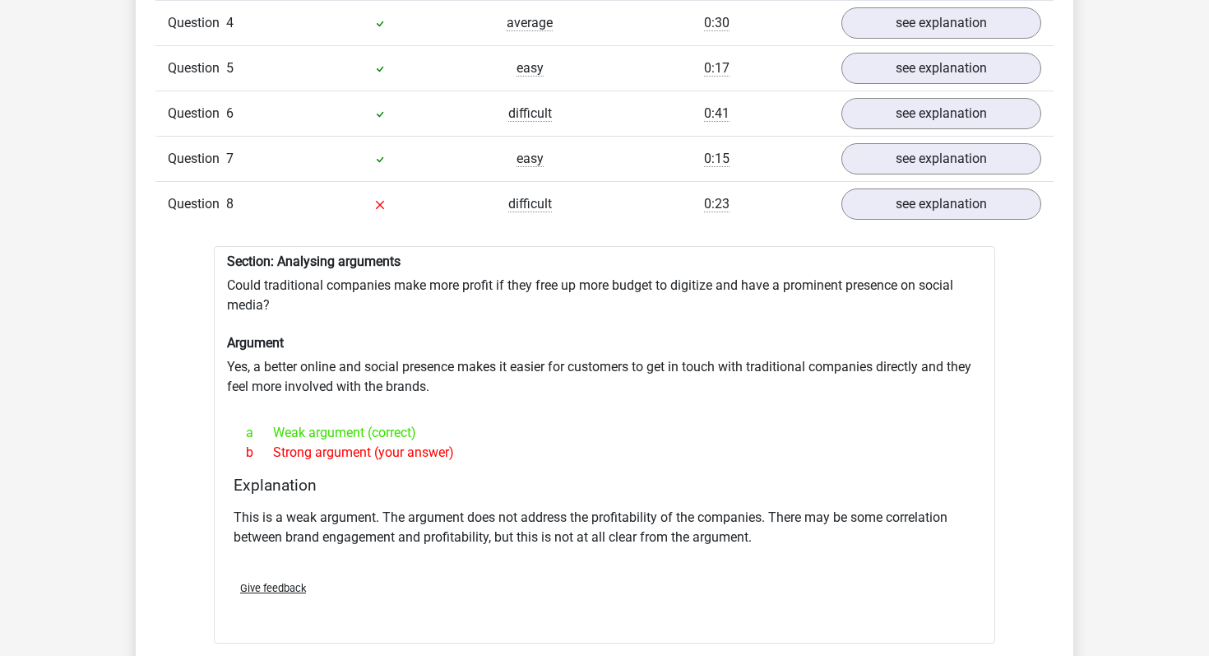
scroll to position [1525, 0]
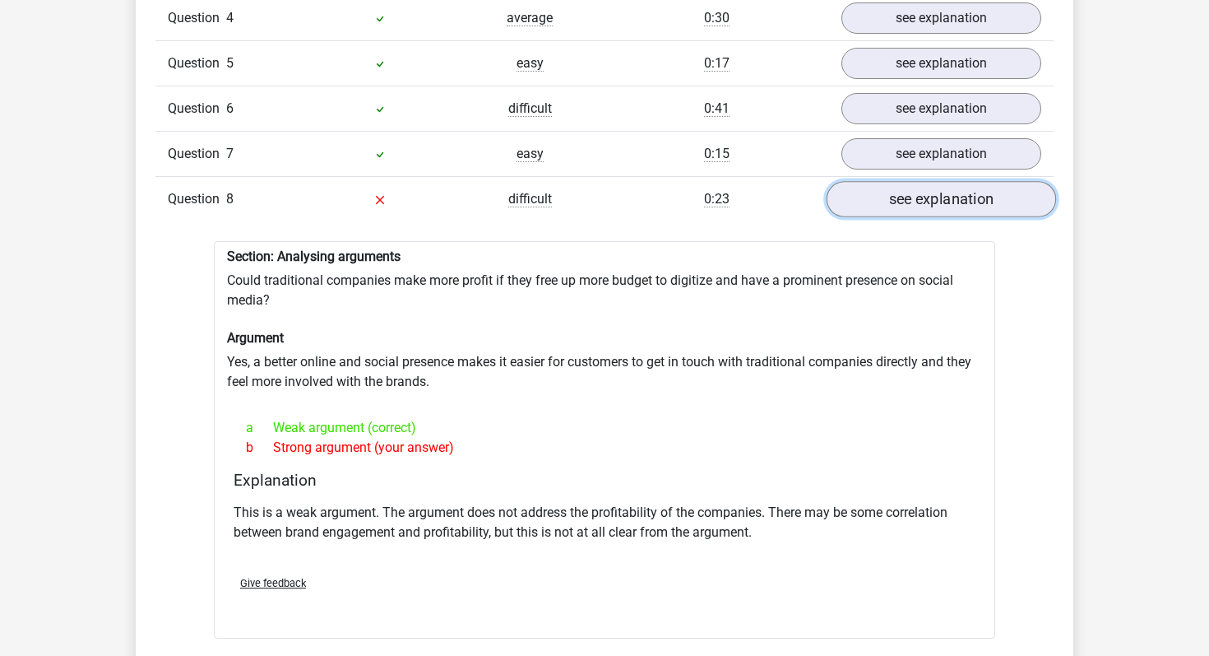
click at [921, 202] on link "see explanation" at bounding box center [942, 199] width 230 height 36
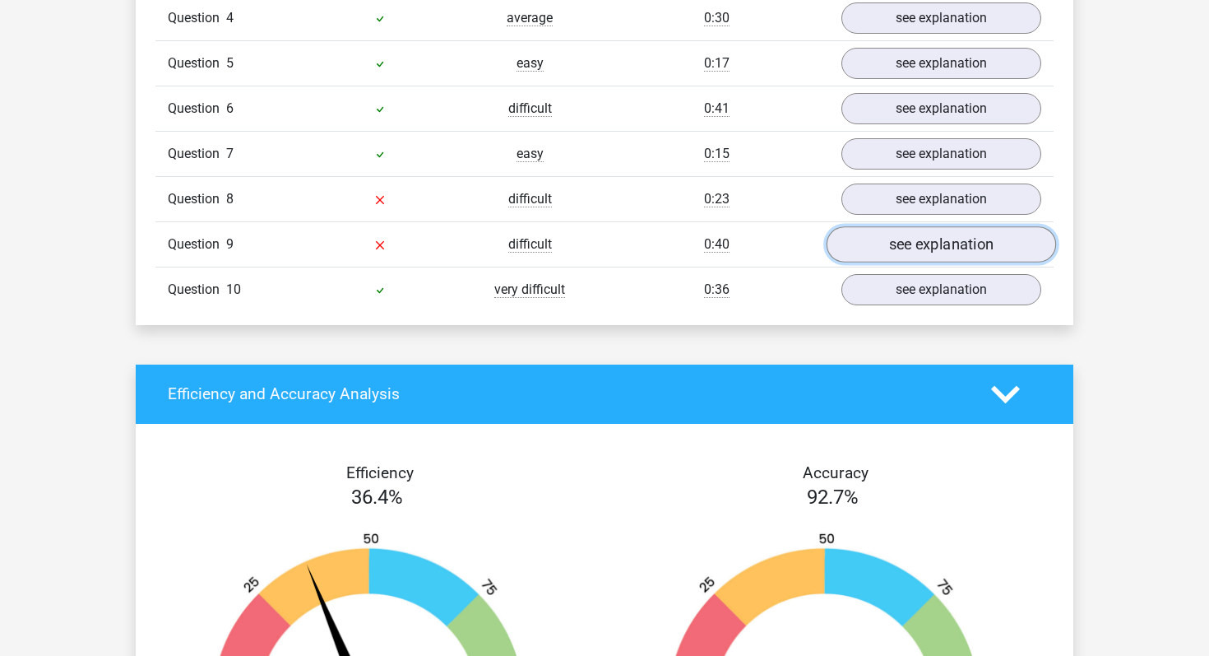
click at [928, 238] on link "see explanation" at bounding box center [942, 244] width 230 height 36
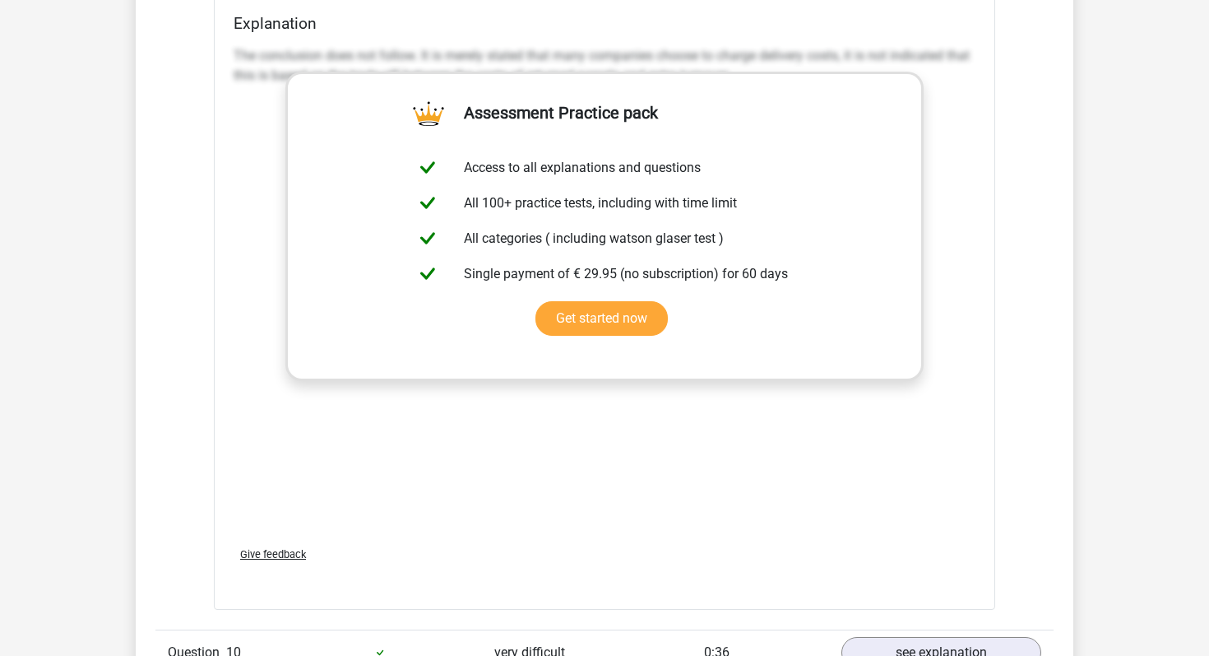
scroll to position [1714, 0]
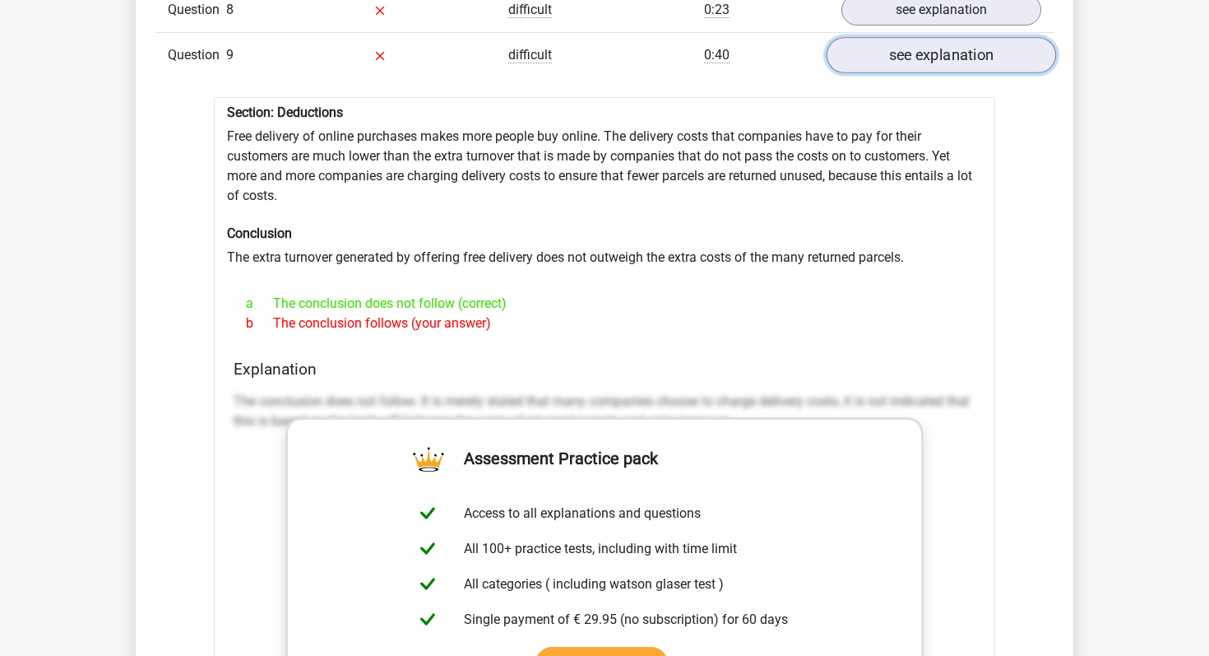
click at [887, 51] on link "see explanation" at bounding box center [942, 55] width 230 height 36
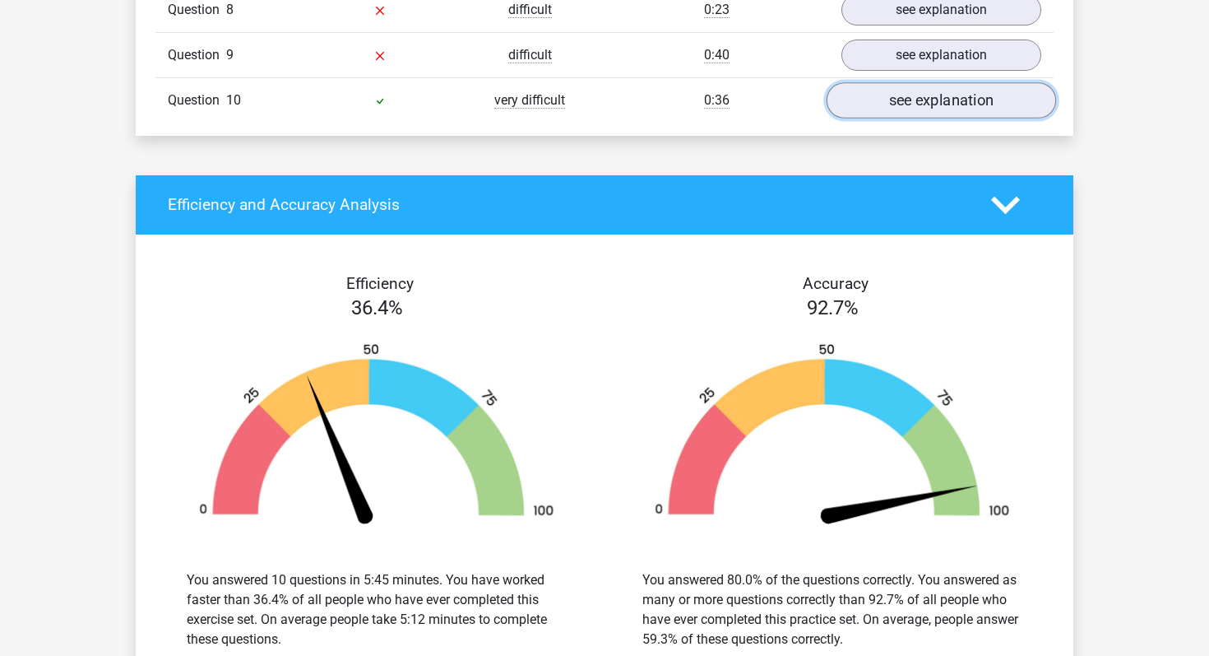
click at [911, 100] on link "see explanation" at bounding box center [942, 100] width 230 height 36
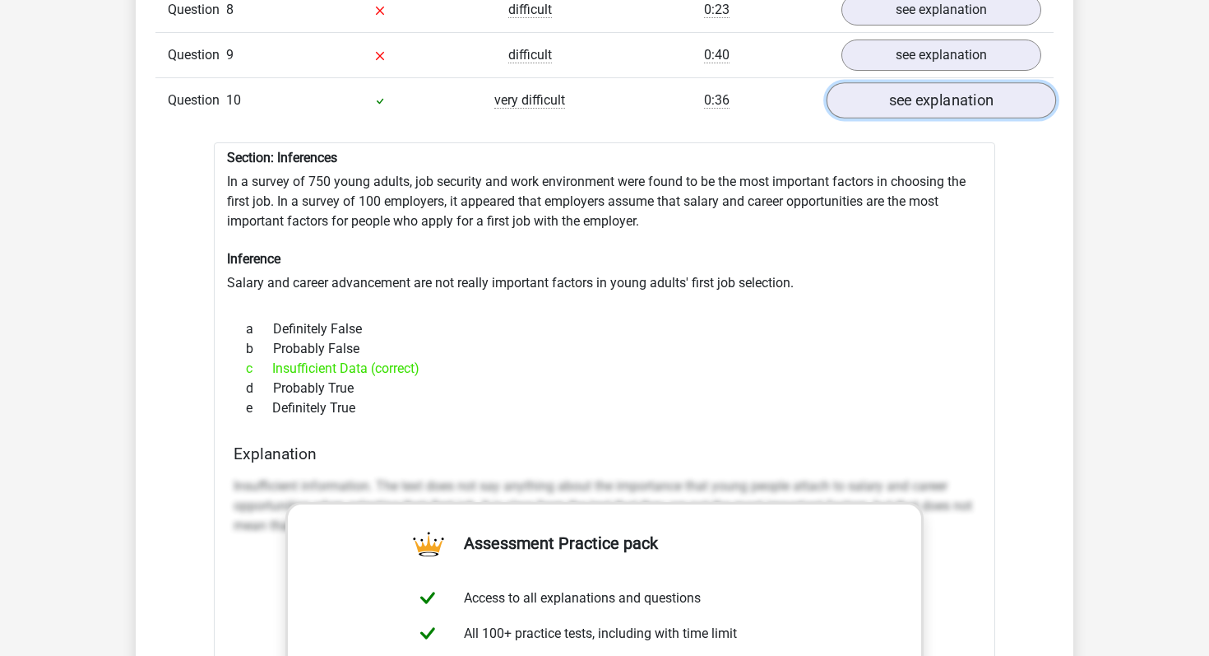
click at [911, 100] on link "see explanation" at bounding box center [942, 100] width 230 height 36
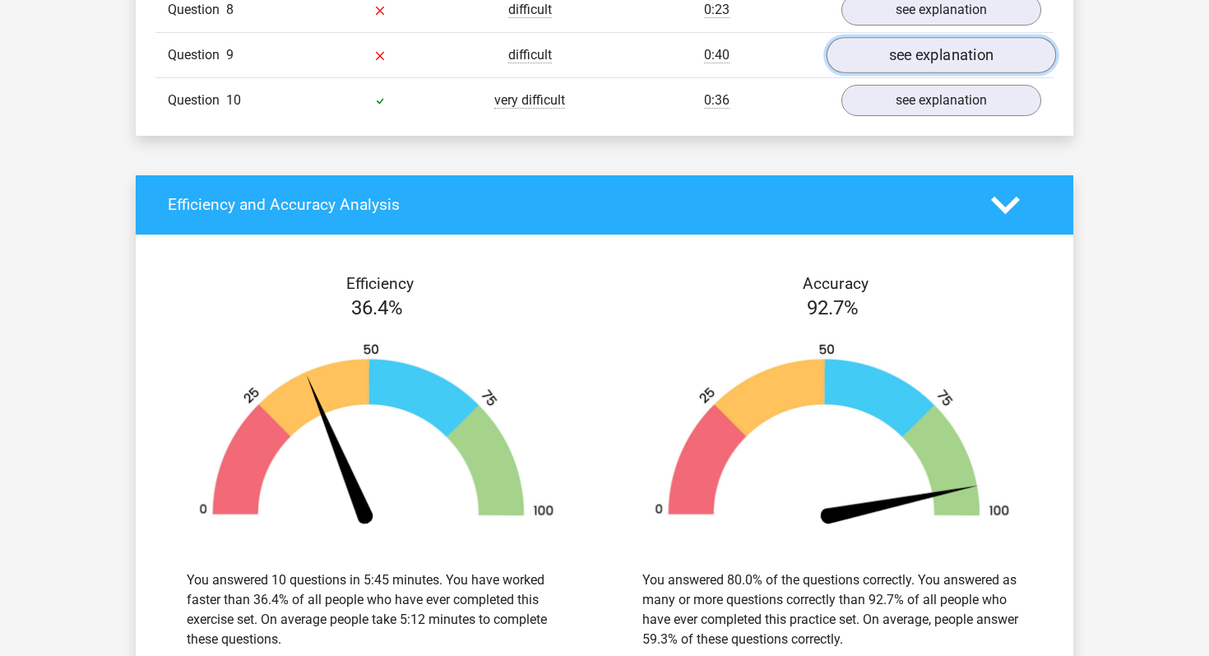
click at [901, 60] on link "see explanation" at bounding box center [942, 55] width 230 height 36
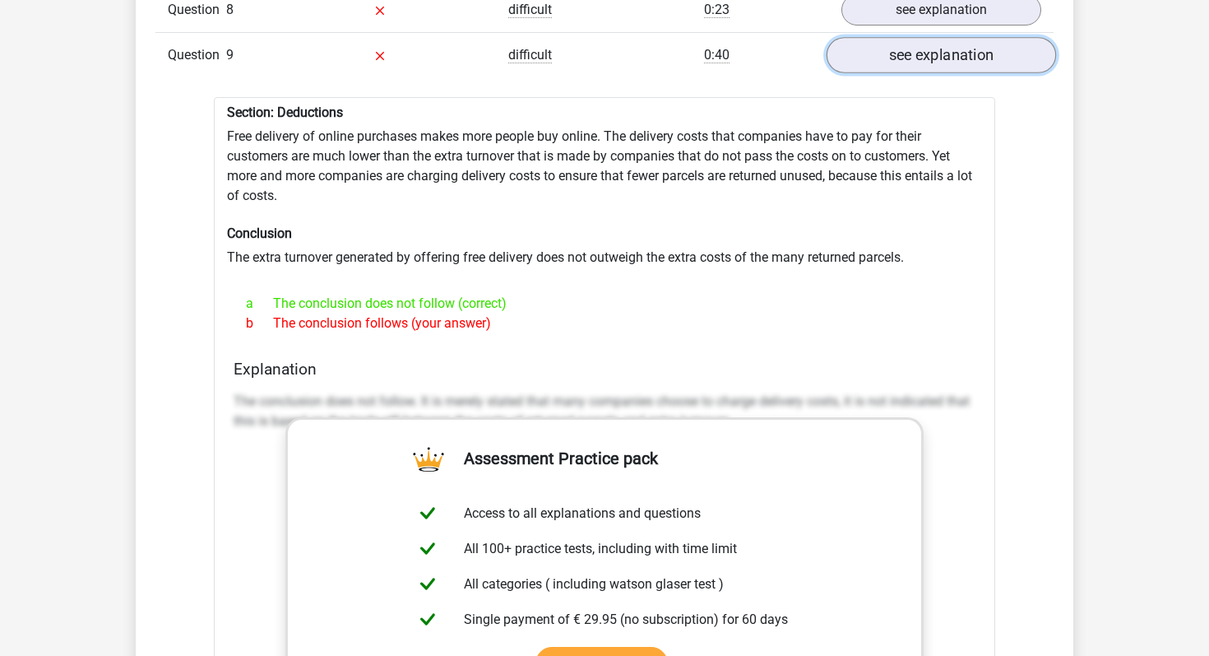
click at [901, 60] on link "see explanation" at bounding box center [942, 55] width 230 height 36
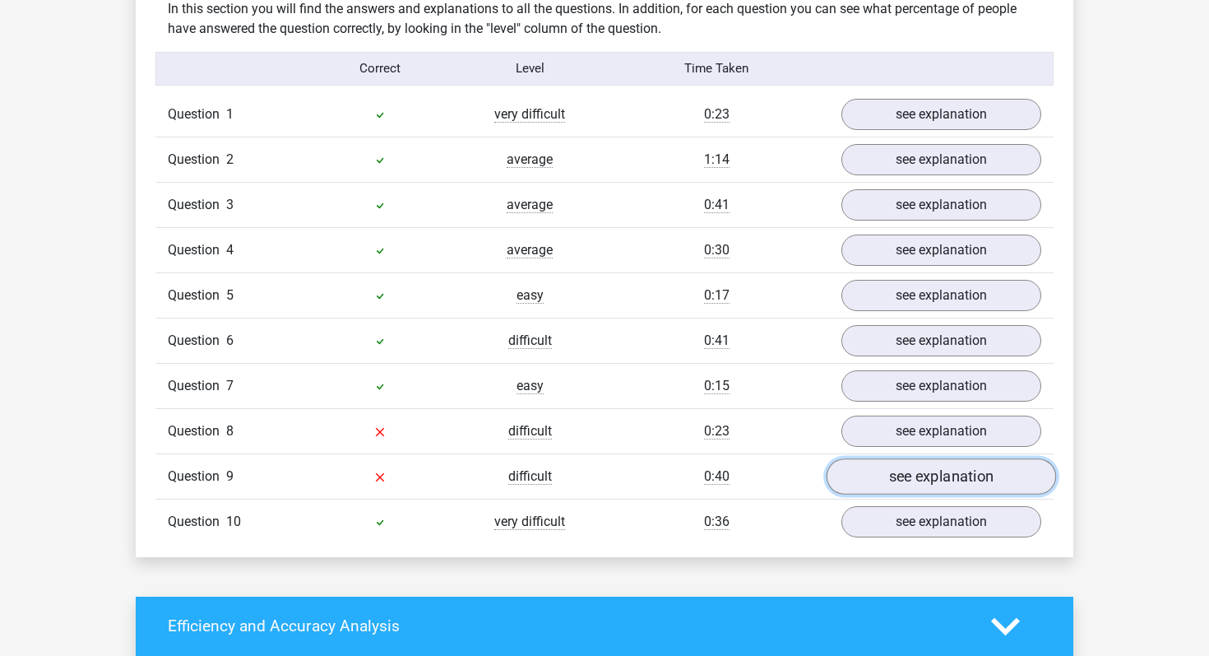
scroll to position [1190, 0]
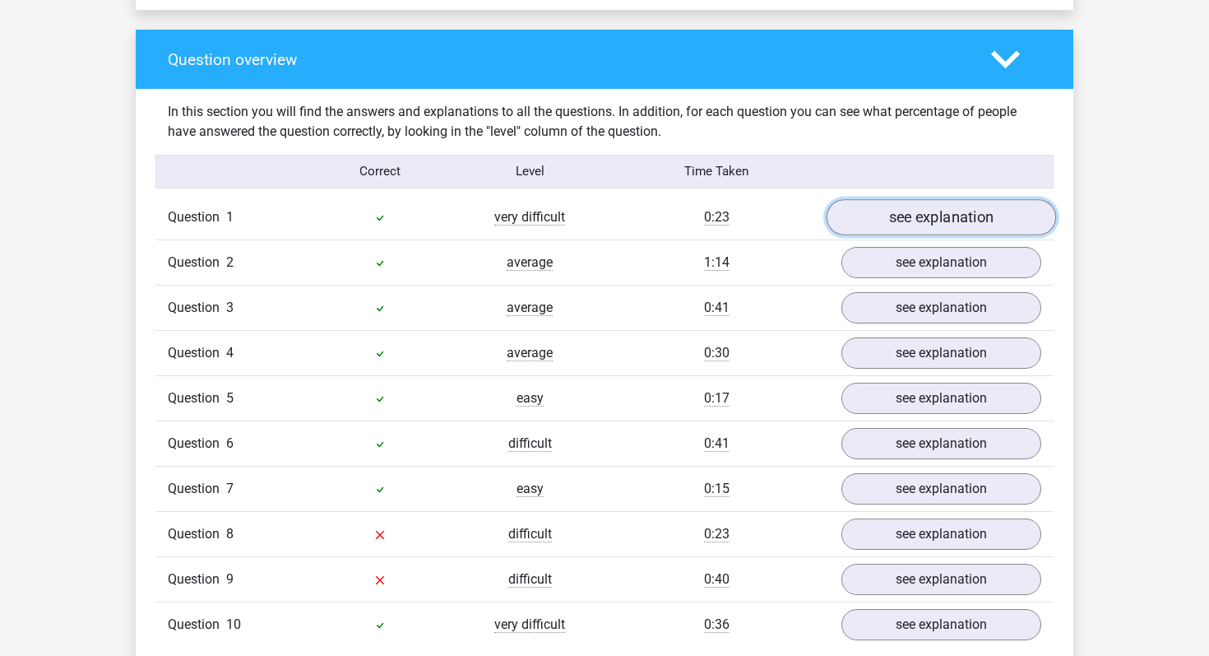
click at [904, 215] on link "see explanation" at bounding box center [942, 217] width 230 height 36
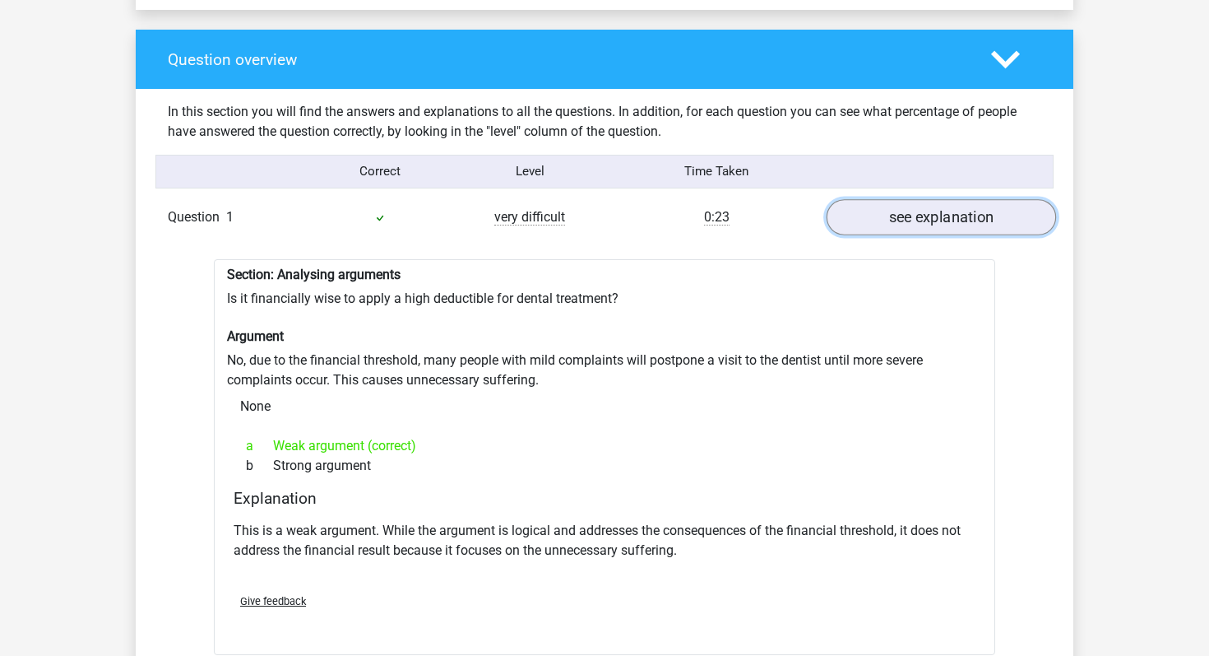
click at [904, 215] on link "see explanation" at bounding box center [942, 217] width 230 height 36
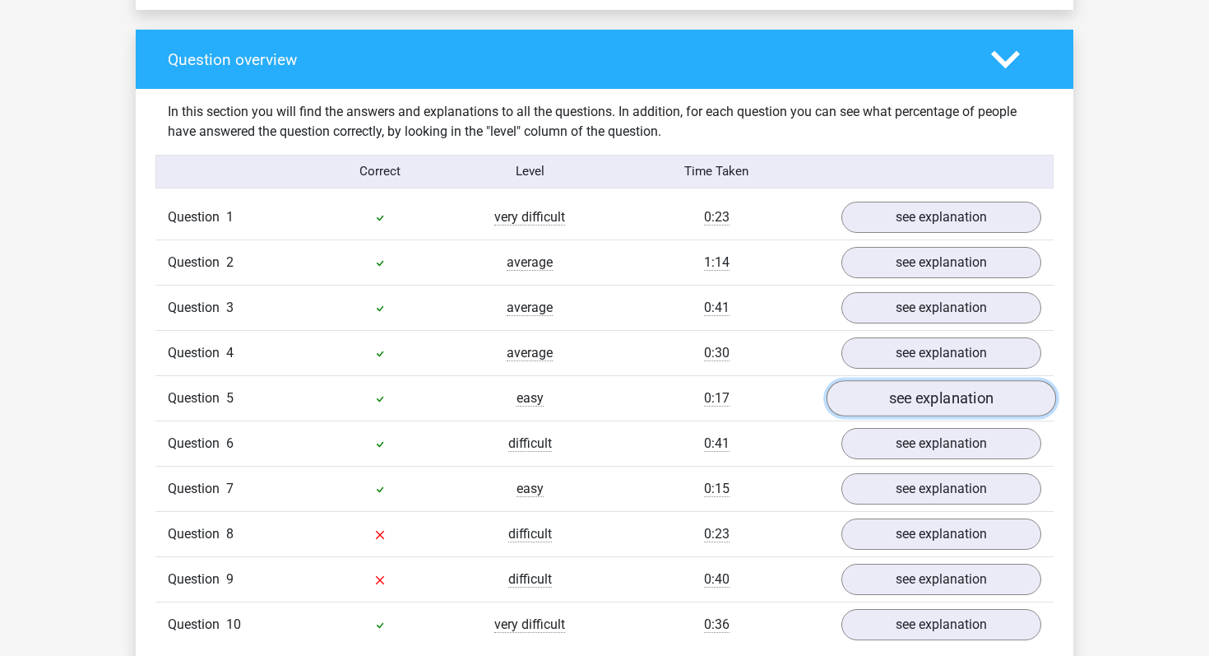
click at [863, 399] on link "see explanation" at bounding box center [942, 398] width 230 height 36
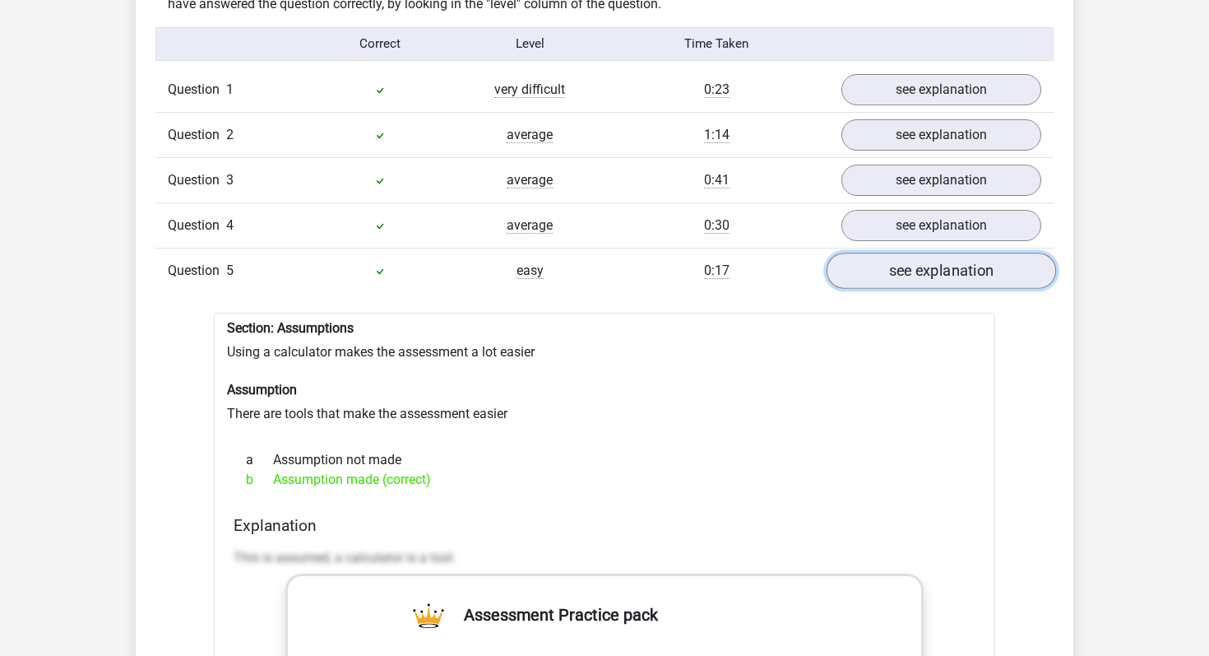
scroll to position [1360, 0]
